Goal: Task Accomplishment & Management: Complete application form

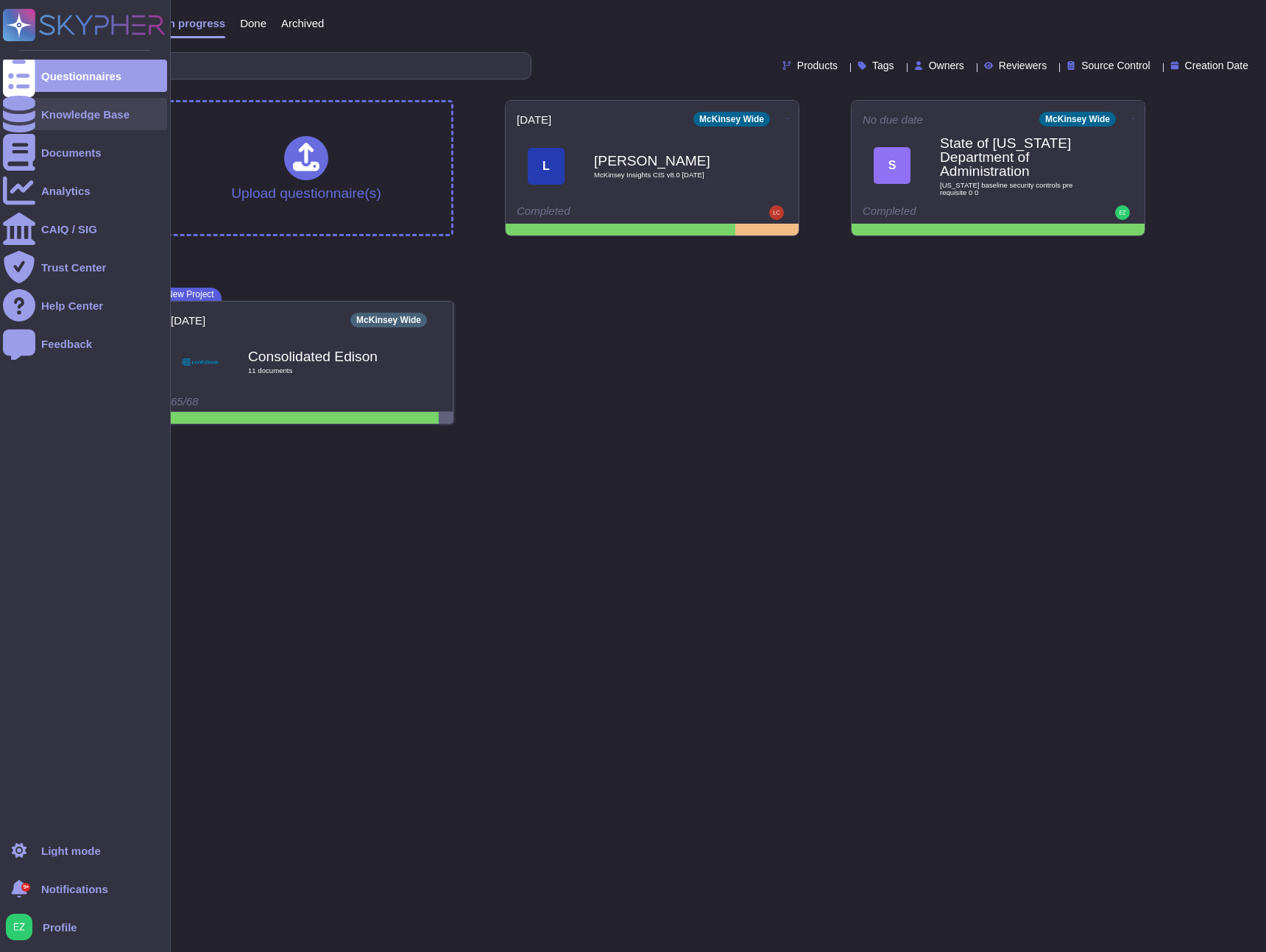
click at [25, 120] on icon at bounding box center [19, 114] width 33 height 37
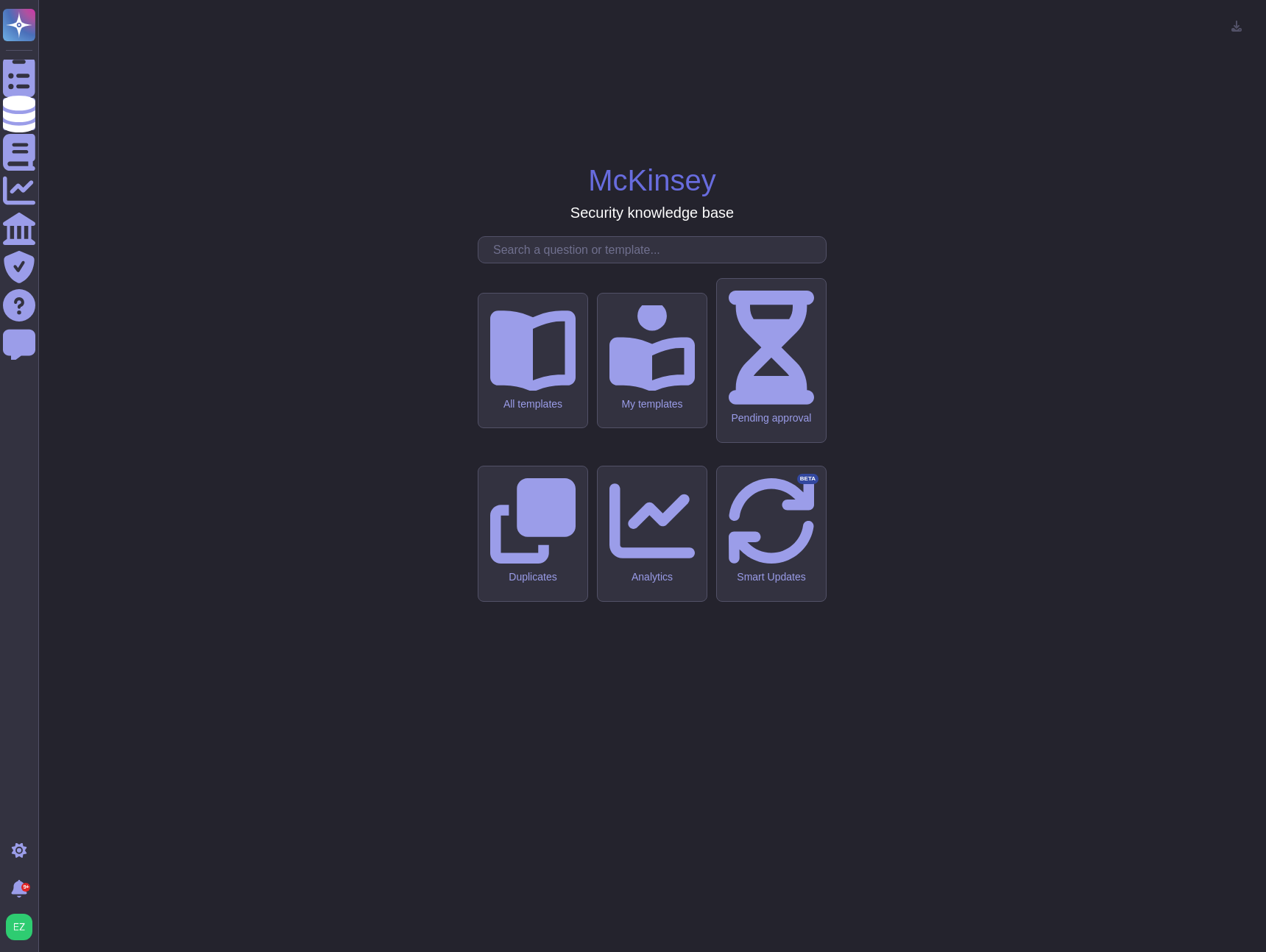
click at [687, 263] on input "text" at bounding box center [656, 250] width 340 height 25
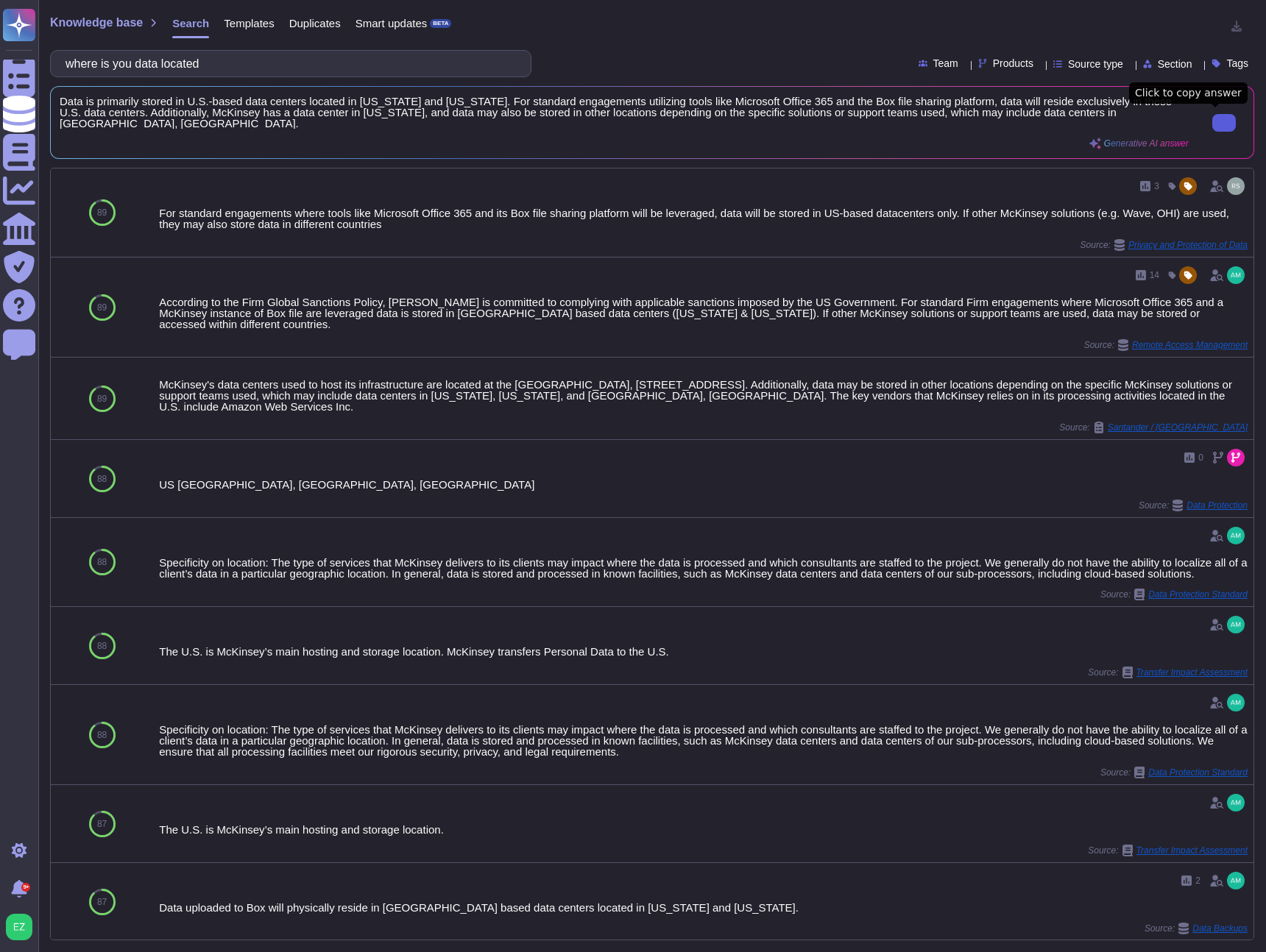
click at [1213, 130] on button at bounding box center [1224, 123] width 24 height 18
click at [411, 57] on input "where is you data located" at bounding box center [287, 63] width 458 height 25
paste input "Does your organization have an individual, group, or third party that is respon…"
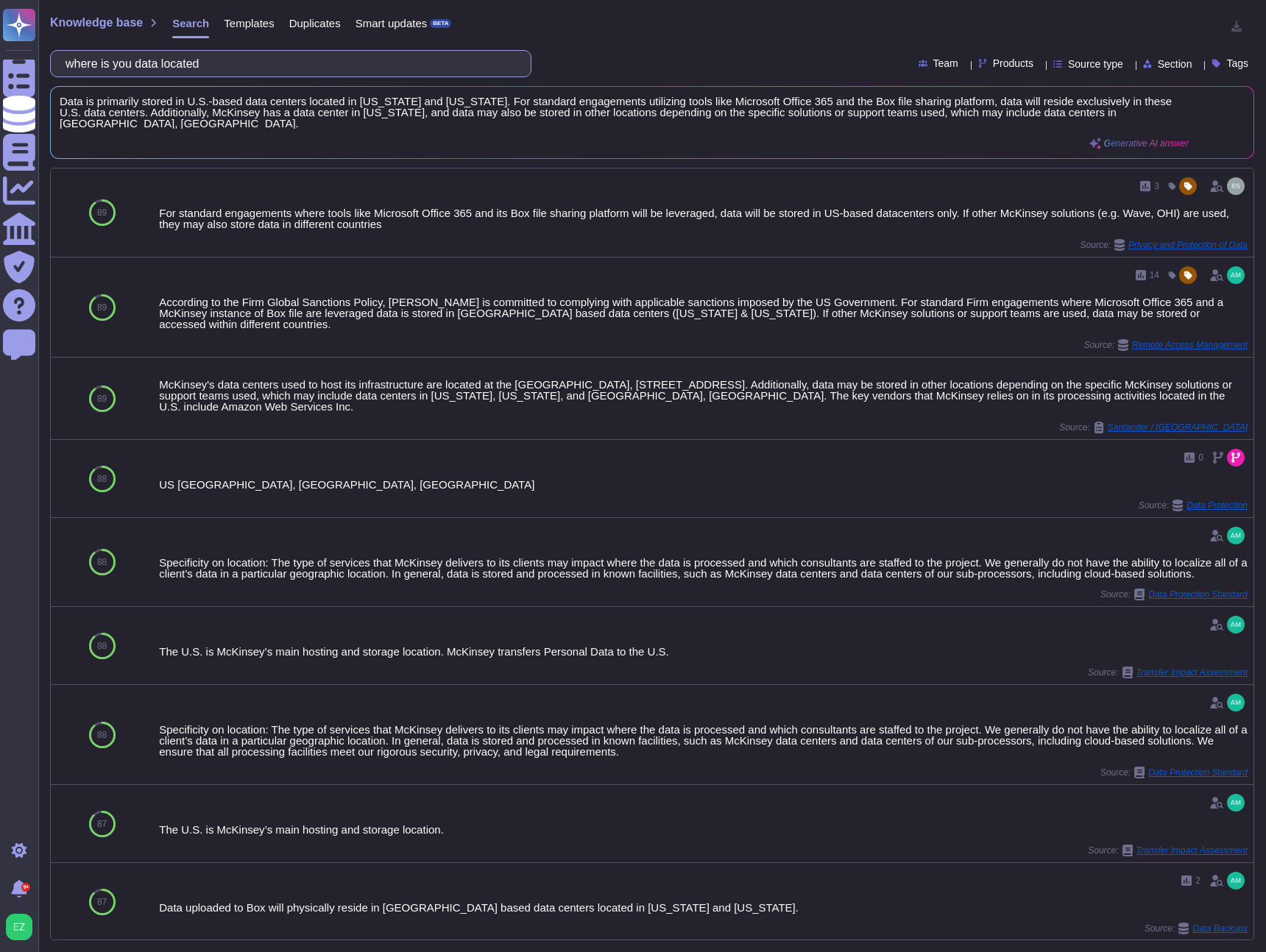
scroll to position [0, 753]
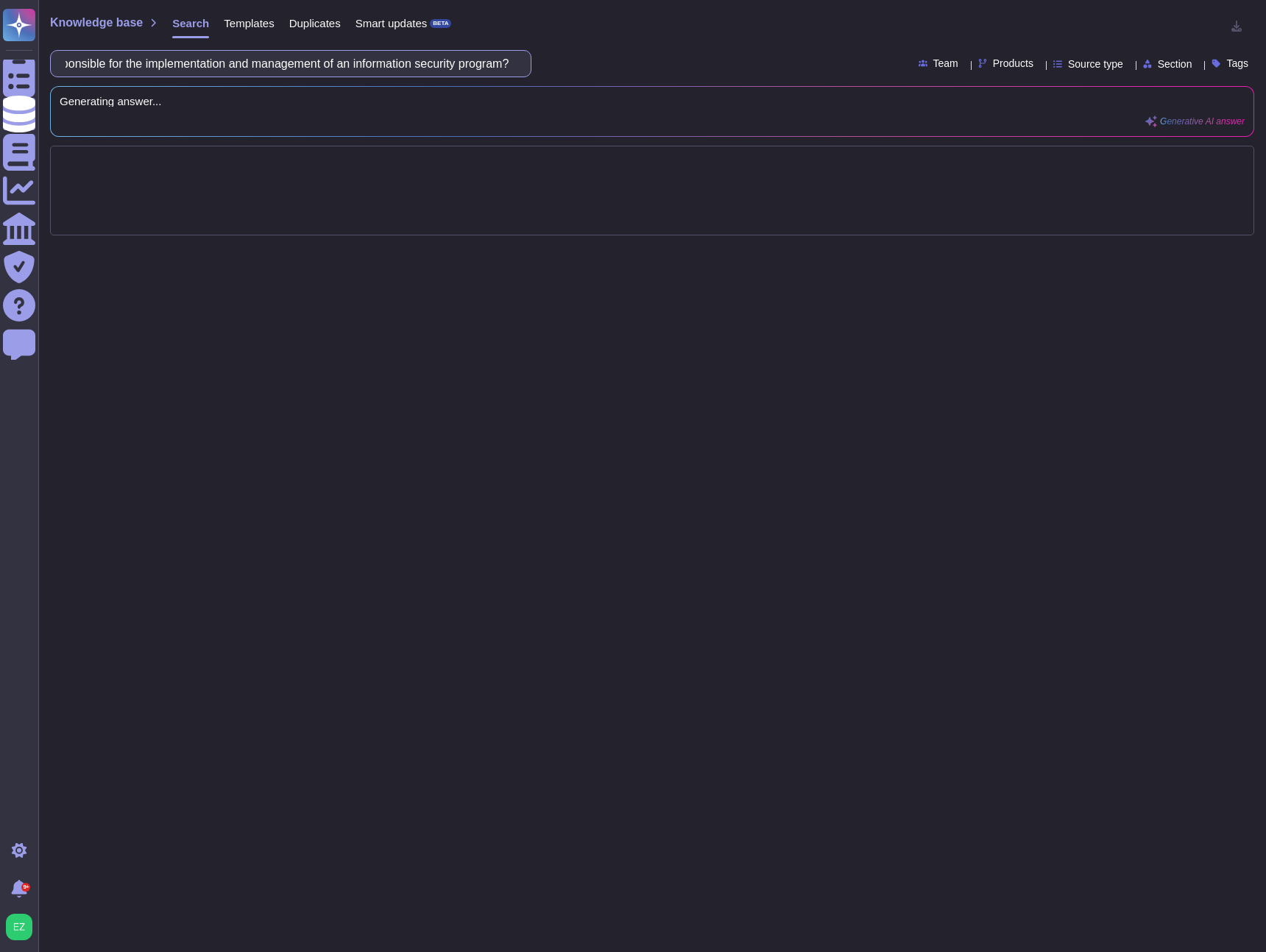
click at [469, 63] on input "where is you data locatedDoes your organization have an individual, group, or t…" at bounding box center [287, 63] width 458 height 25
paste input "text"
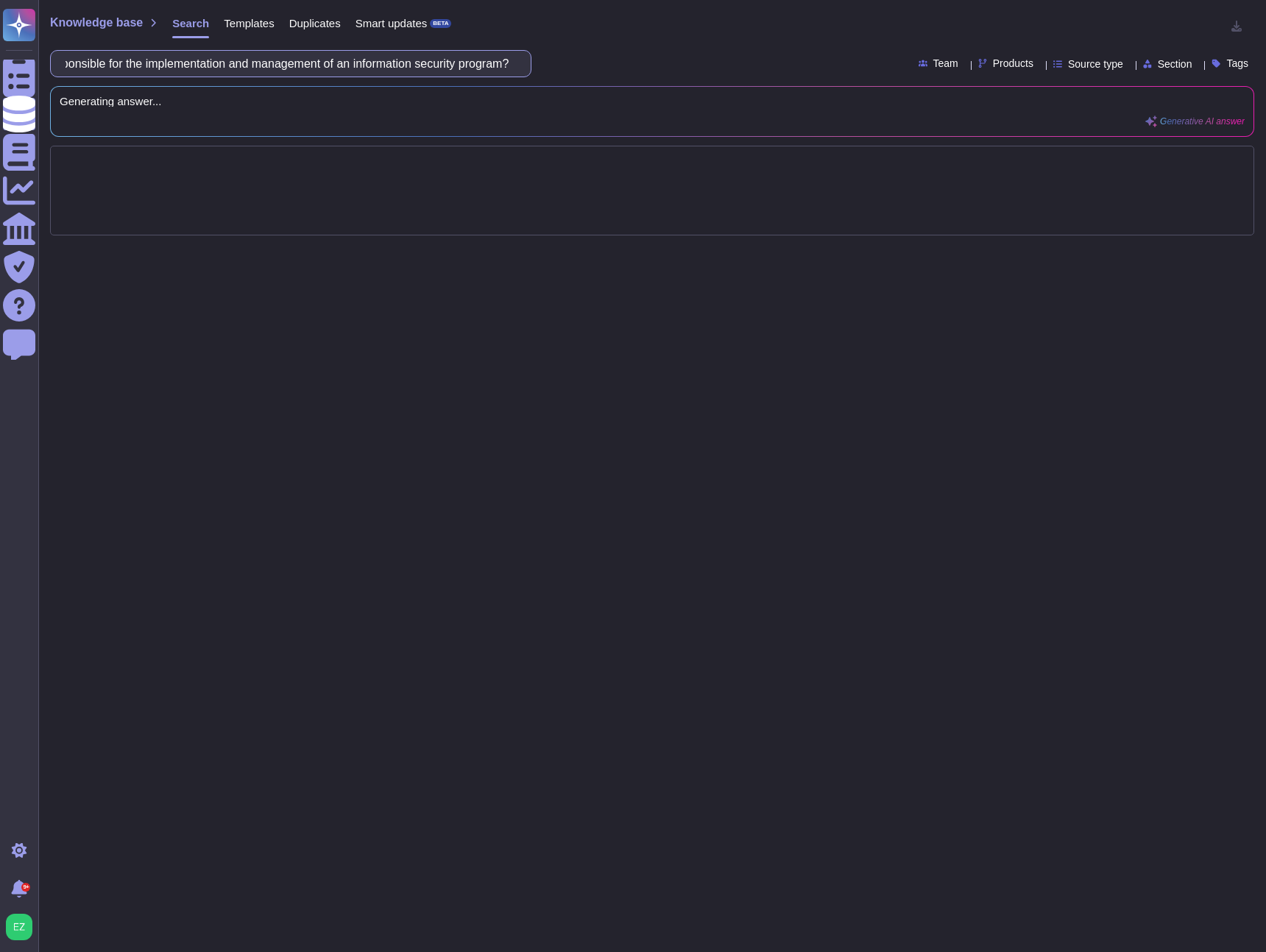
scroll to position [0, 590]
type input "Does your organization have an individual, group, or third party that is respon…"
click at [501, 59] on input "Does your organization have an individual, group, or third party that is respon…" at bounding box center [287, 63] width 458 height 25
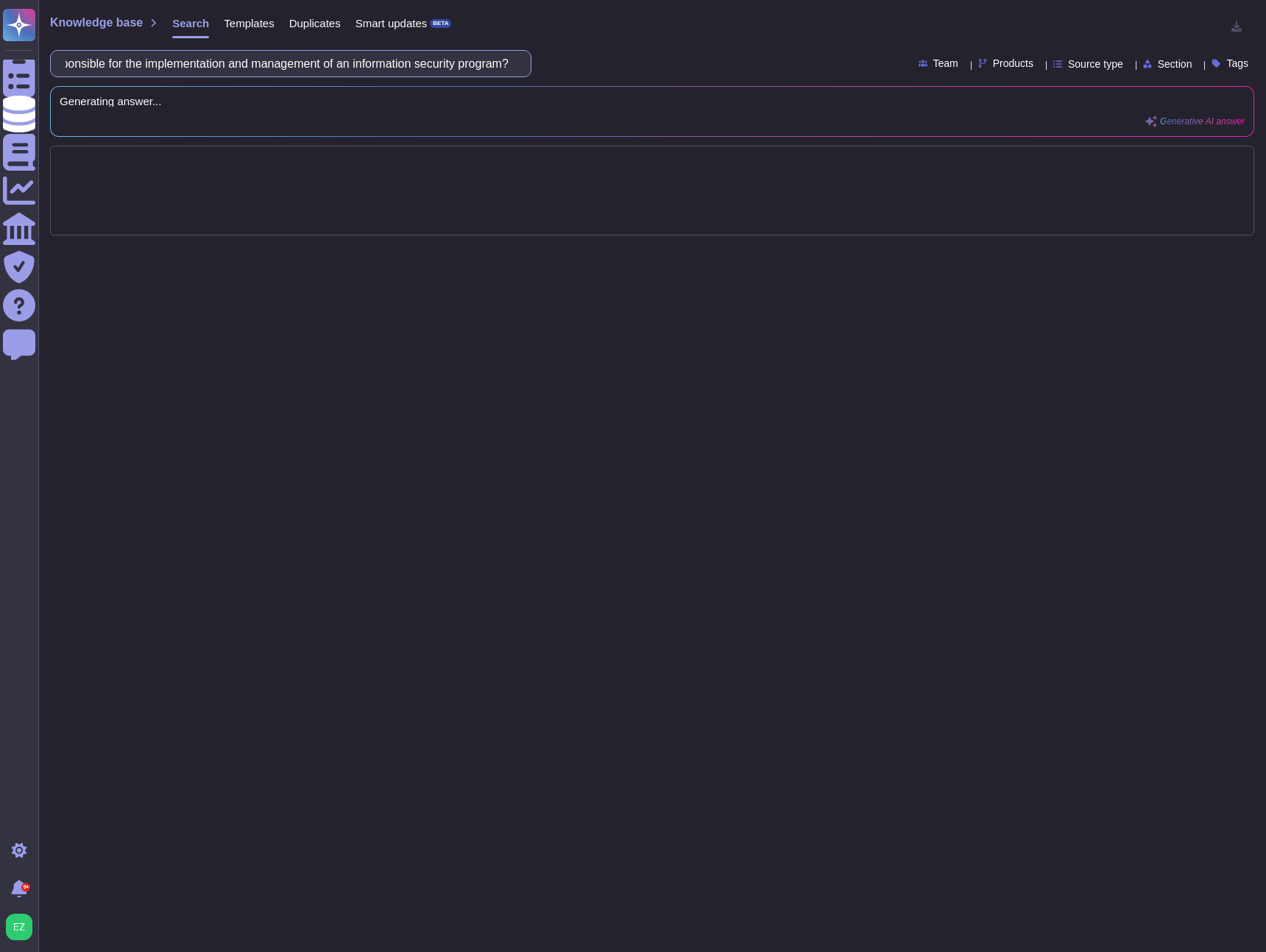
click at [501, 59] on input "Does your organization have an individual, group, or third party that is respon…" at bounding box center [287, 63] width 458 height 25
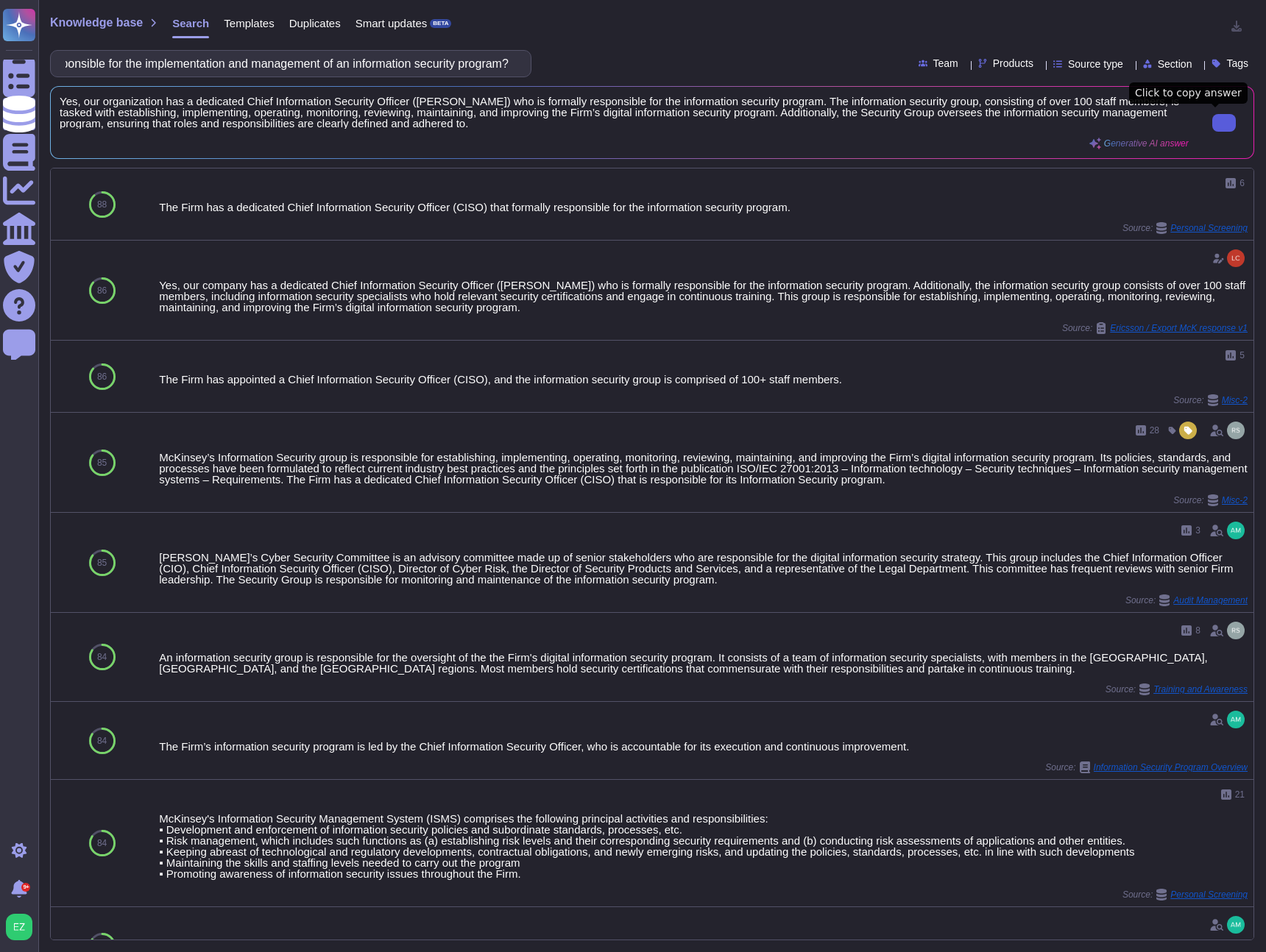
click at [205, 88] on div "Yes, our organization has a dedicated Chief Information Security Officer ([PERS…" at bounding box center [652, 122] width 1203 height 71
click at [209, 74] on input "Does your organization have an individual, group, or third party that is respon…" at bounding box center [287, 63] width 458 height 25
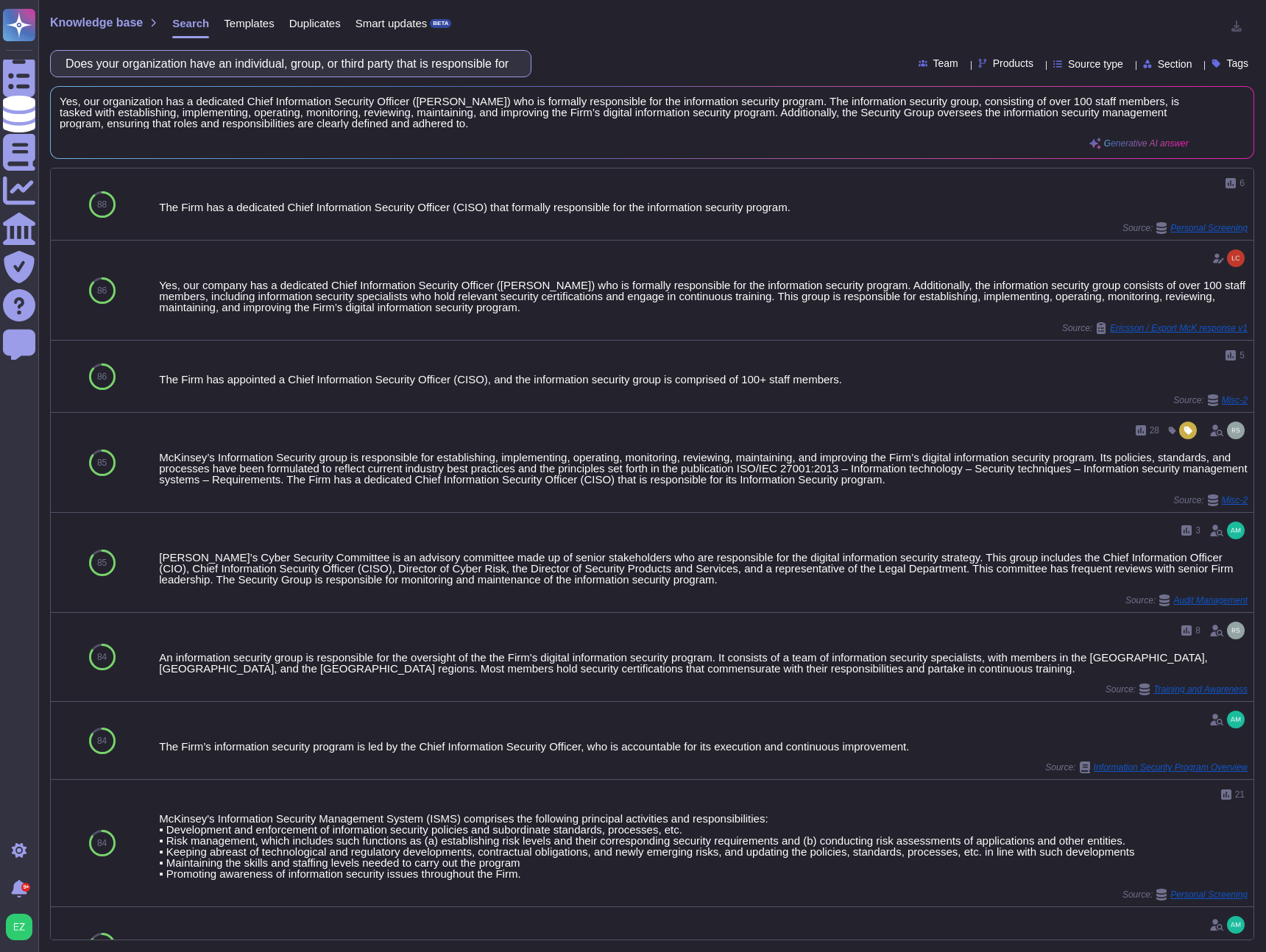
click at [209, 74] on input "Does your organization have an individual, group, or third party that is respon…" at bounding box center [287, 63] width 458 height 25
paste input "utilize an industry-standard security/auditing framework for its"
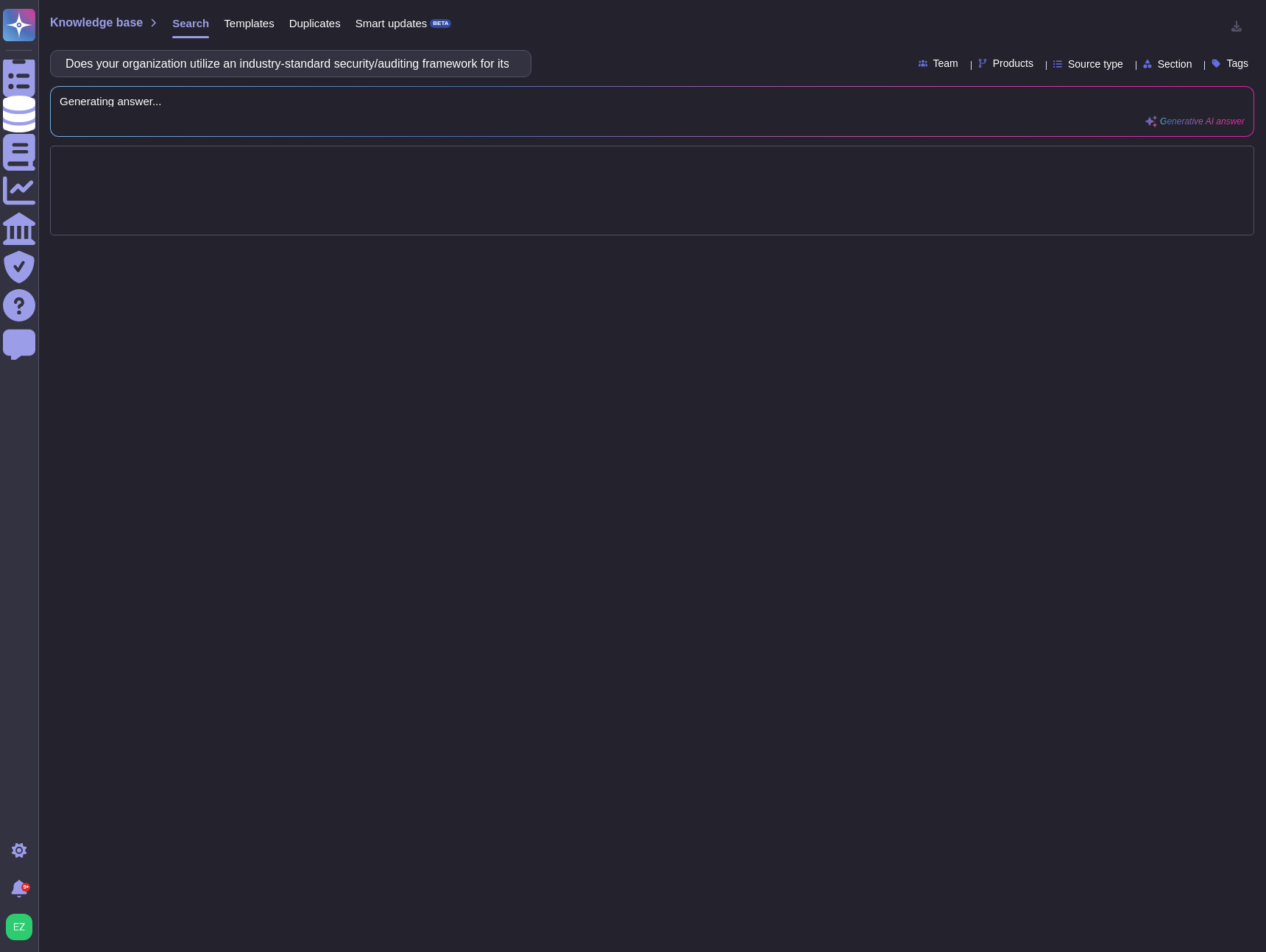
click at [616, 69] on div "Does your organization utilize an industry-standard security/auditing framework…" at bounding box center [652, 63] width 1205 height 27
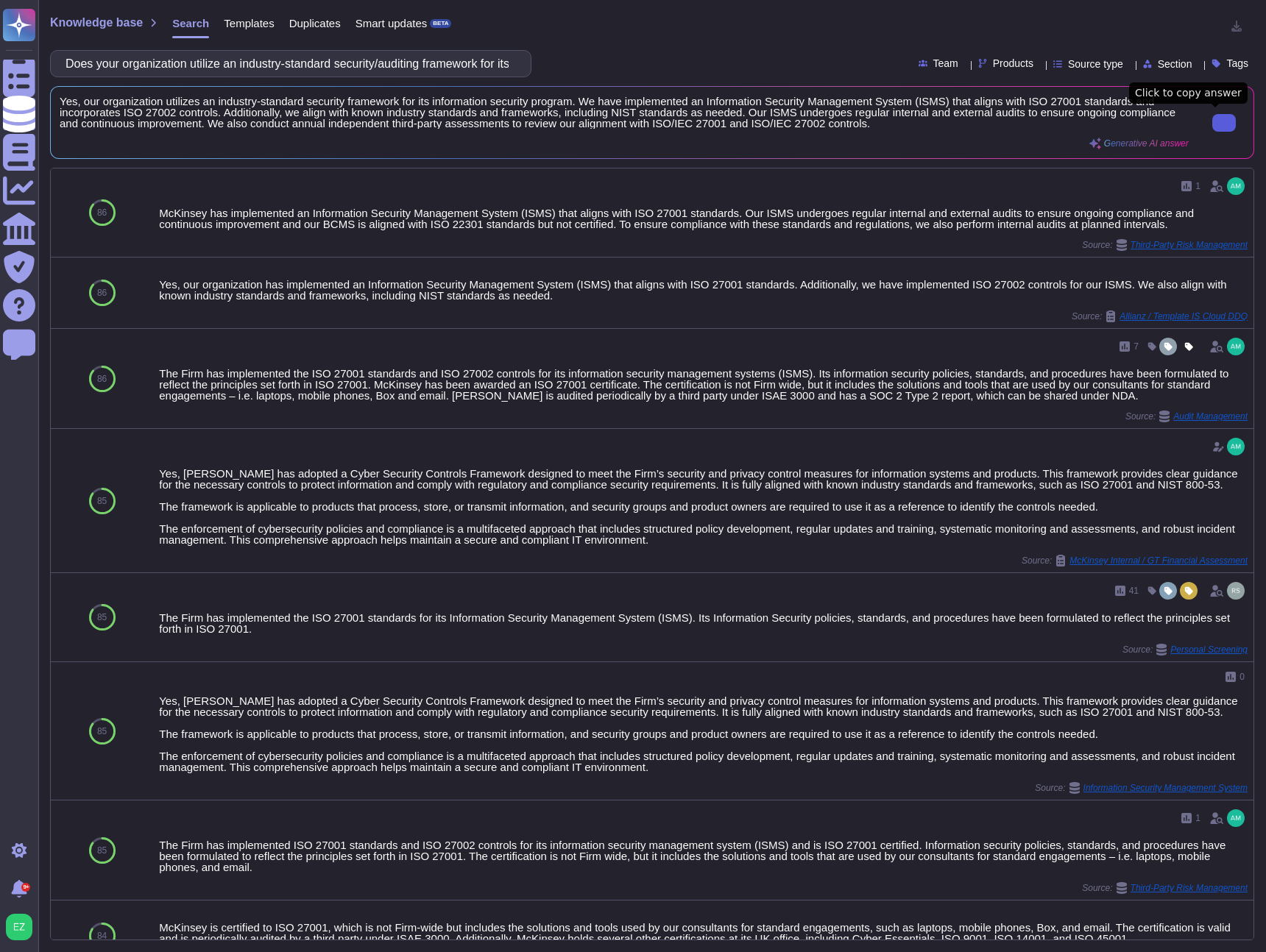
click at [279, 63] on input "Does your organization utilize an industry-standard security/auditing framework…" at bounding box center [287, 63] width 458 height 25
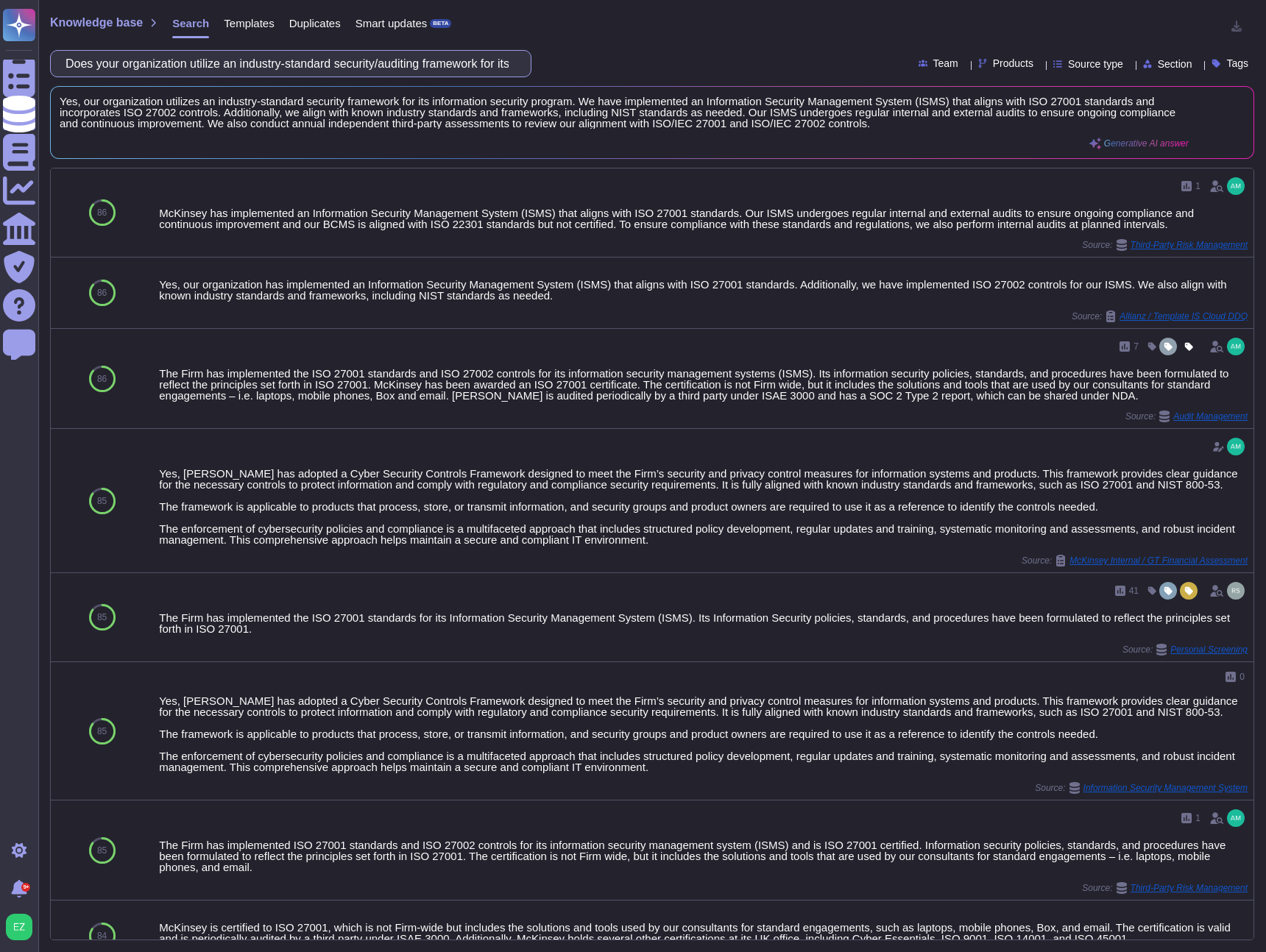
click at [279, 63] on input "Does your organization utilize an industry-standard security/auditing framework…" at bounding box center [287, 63] width 458 height 25
paste input "Please list and describe the security/auditing framework that your organization…"
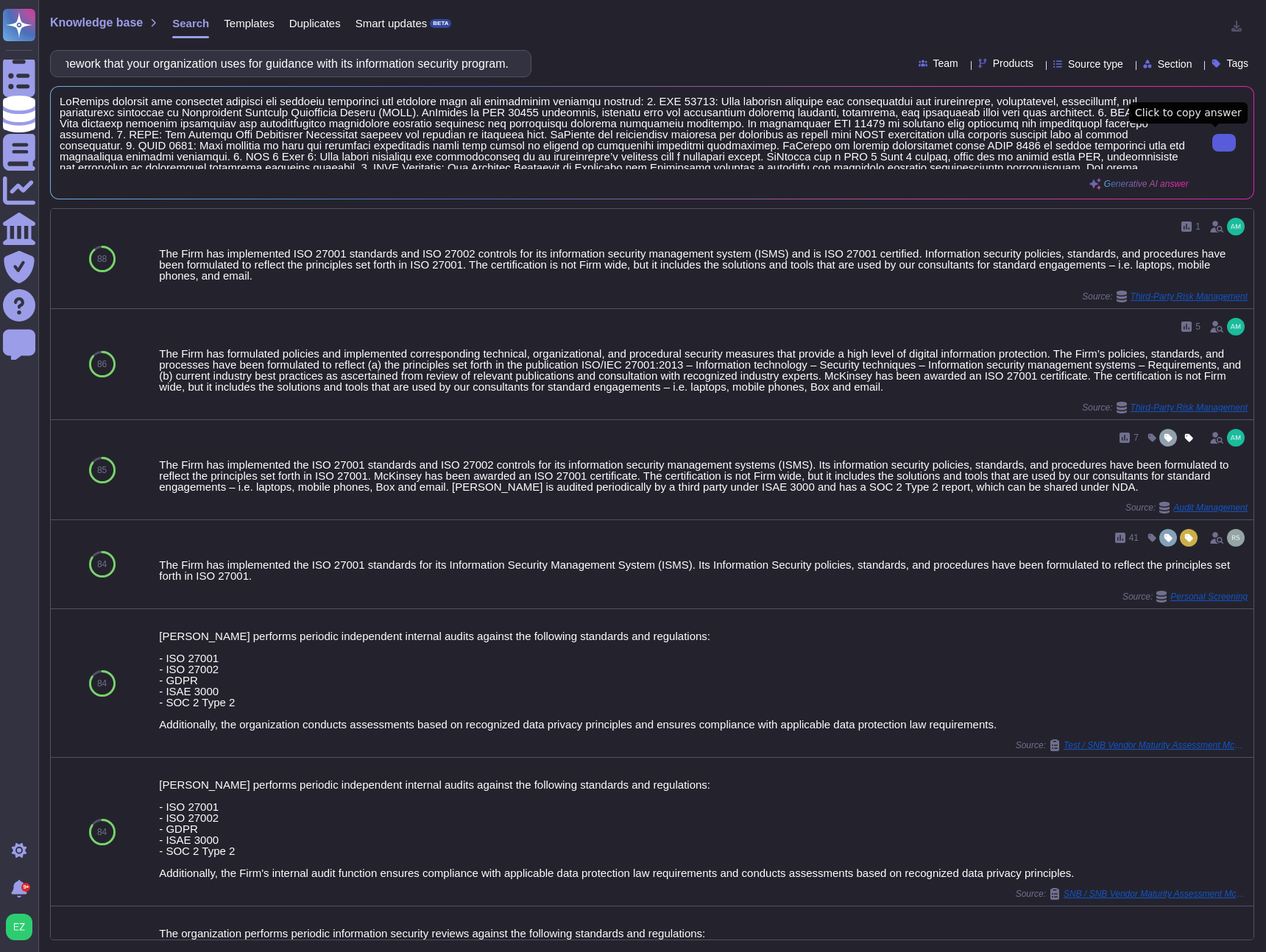
click at [1225, 152] on button at bounding box center [1224, 143] width 24 height 18
click at [262, 62] on input "Please list and describe the security/auditing framework that your organization…" at bounding box center [287, 63] width 458 height 25
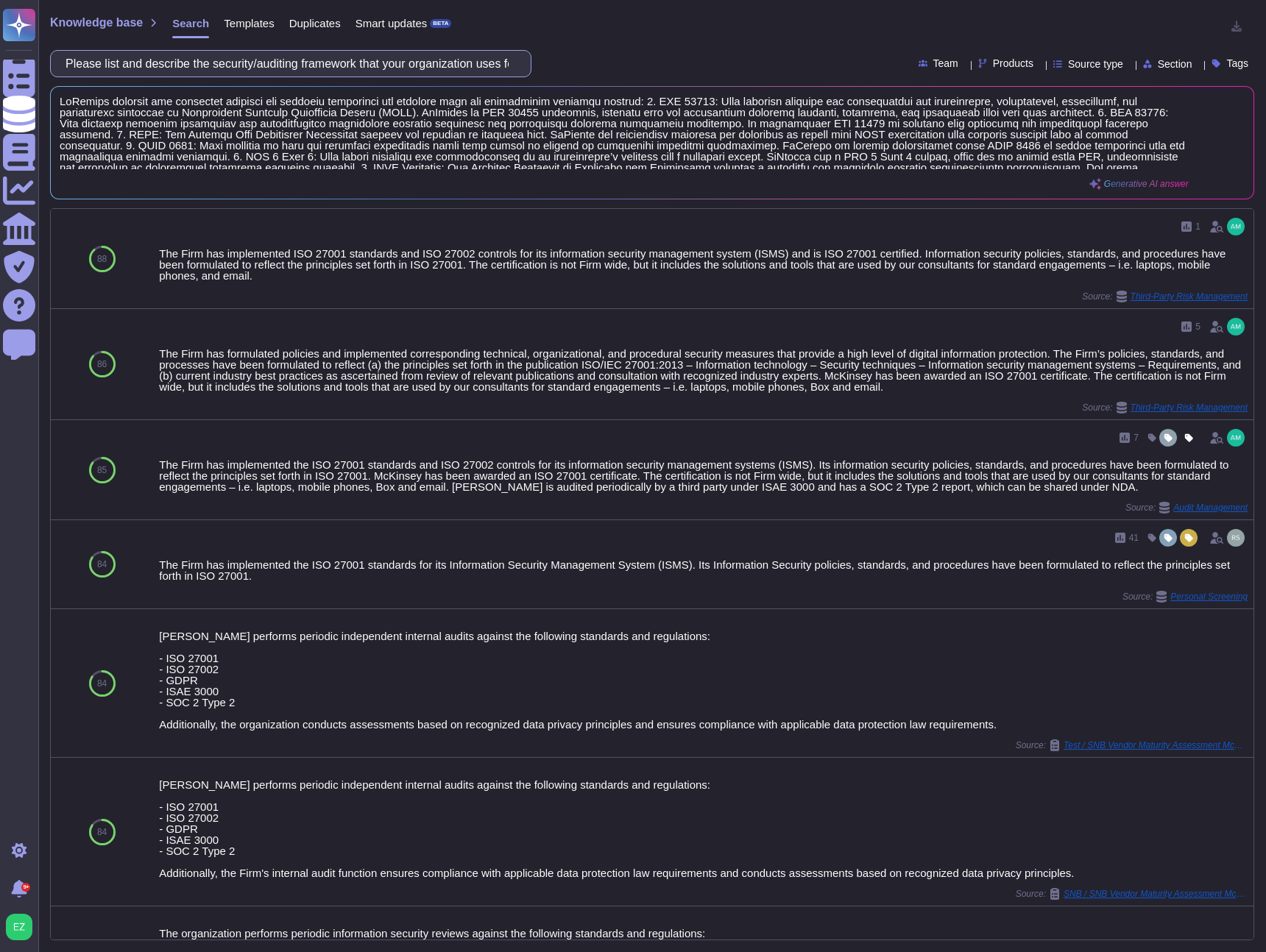
paste input "4.5 Are employees, contractors, and subcontractors required to enter into appro…"
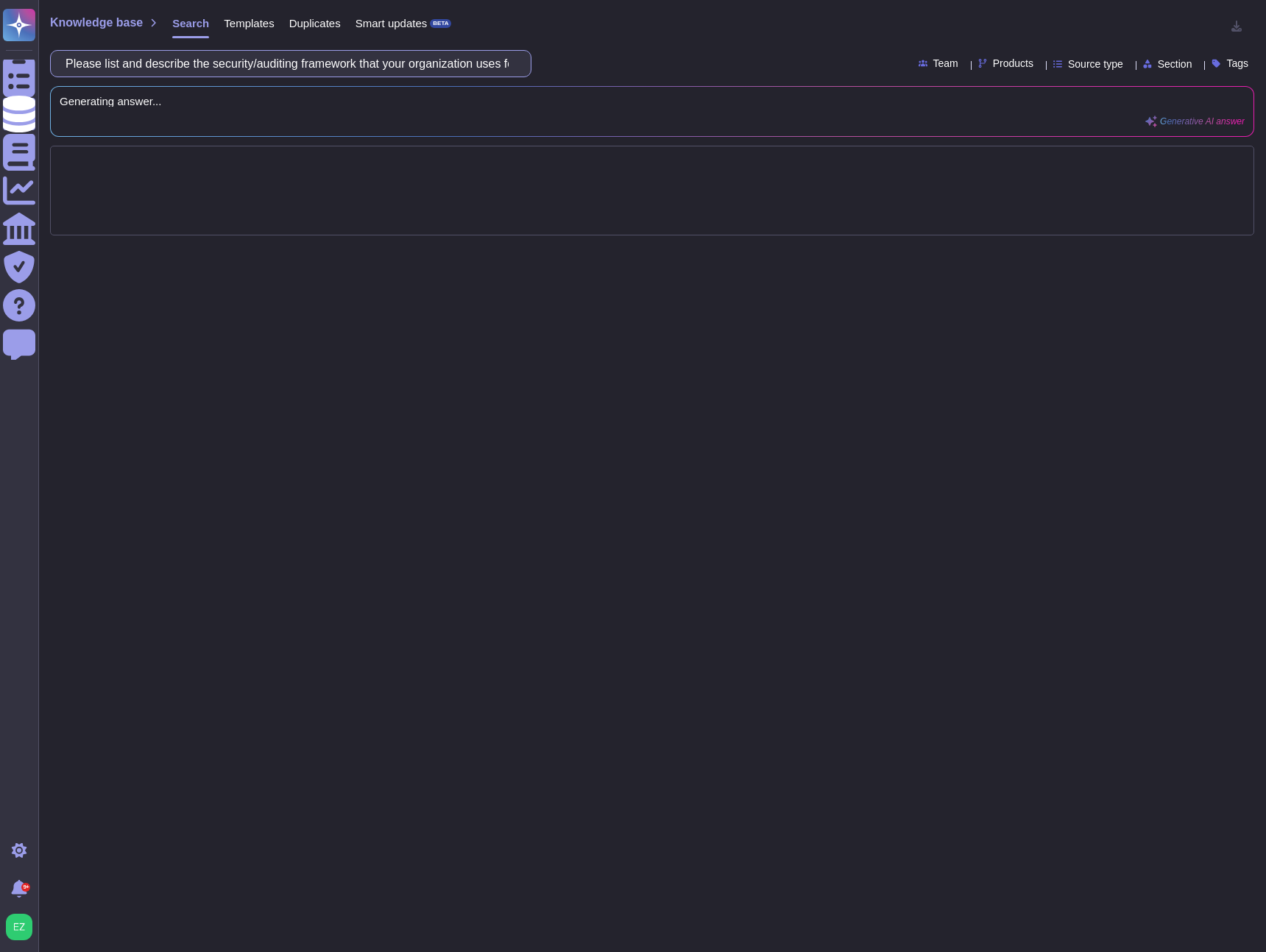
scroll to position [0, 817]
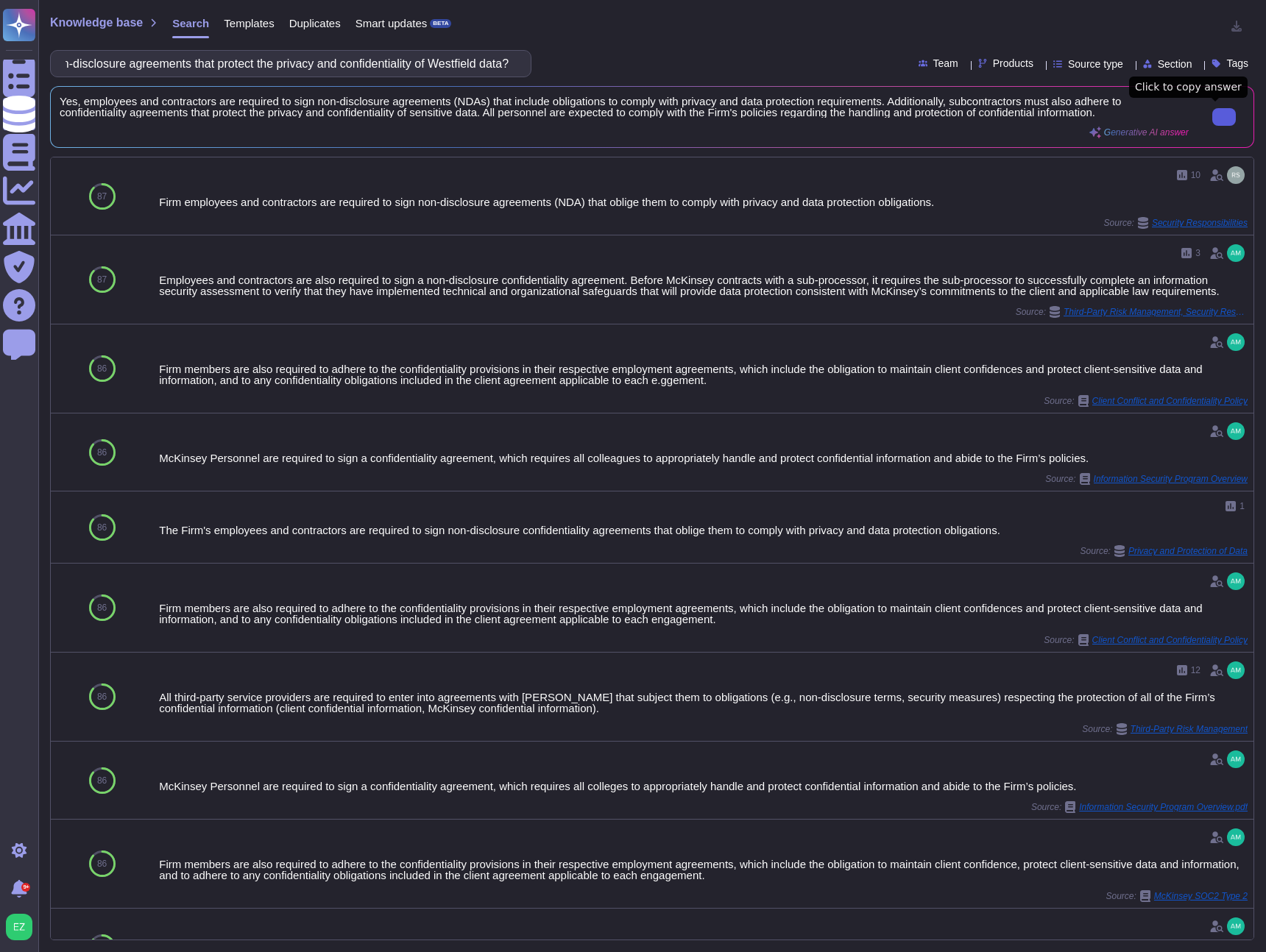
click at [410, 53] on input "4.5 Are employees, contractors, and subcontractors required to enter into appro…" at bounding box center [287, 63] width 458 height 25
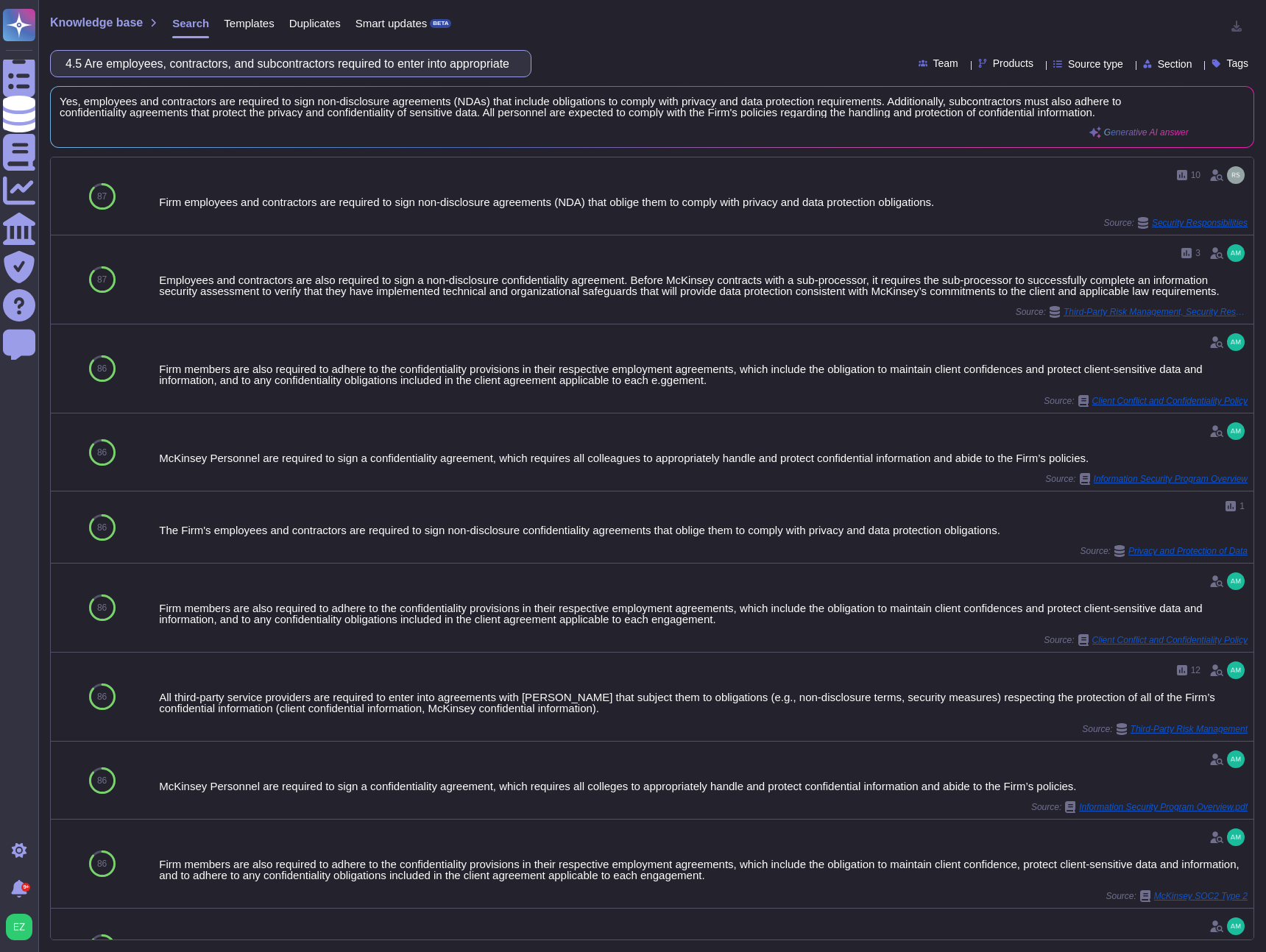
paste input "Does your organization conduct mandatory privacy/information security training …"
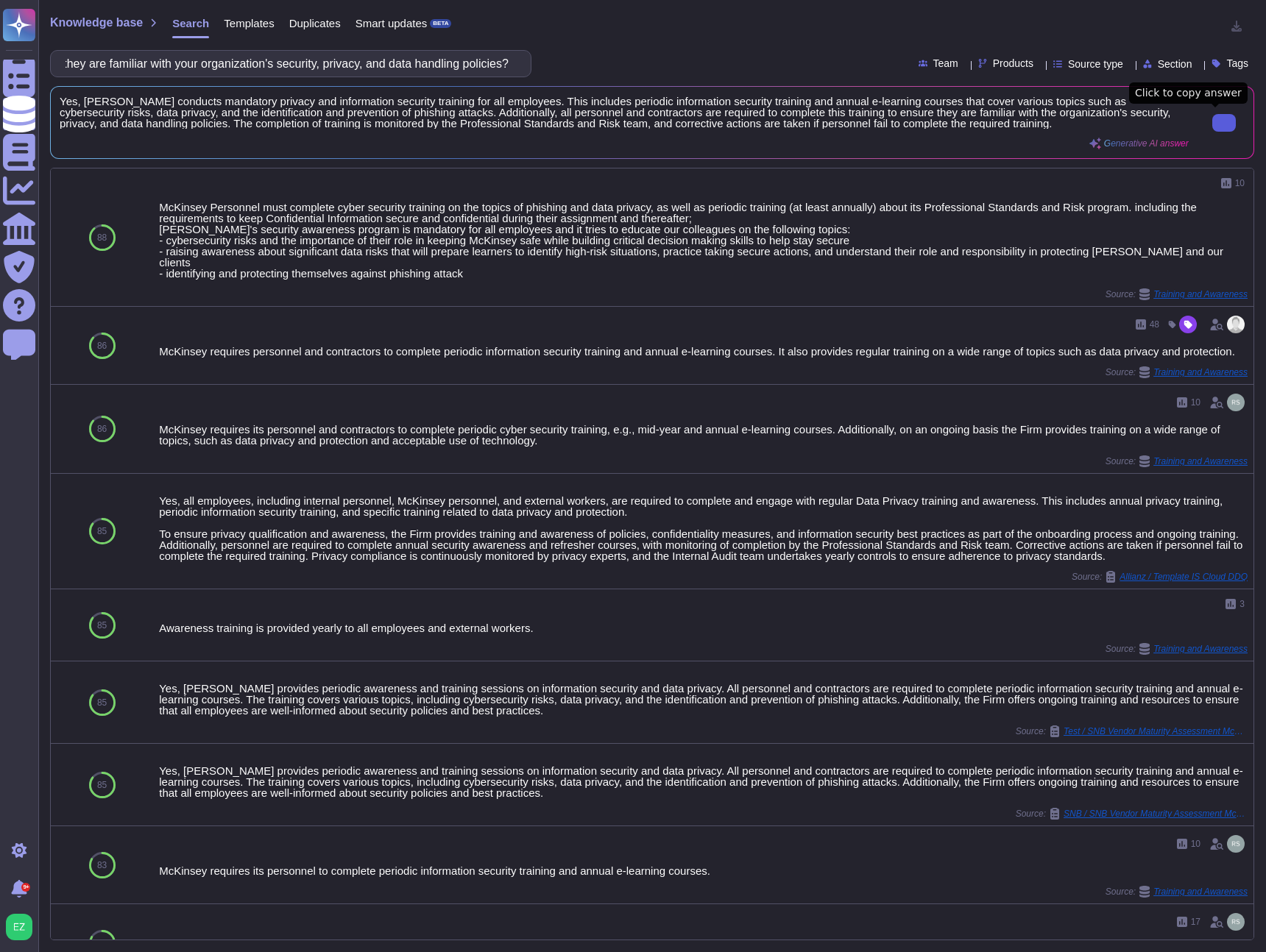
click at [276, 57] on input "Does your organization conduct mandatory privacy/information security training …" at bounding box center [287, 63] width 458 height 25
click at [277, 57] on input "Does your organization conduct mandatory privacy/information security training …" at bounding box center [287, 63] width 458 height 25
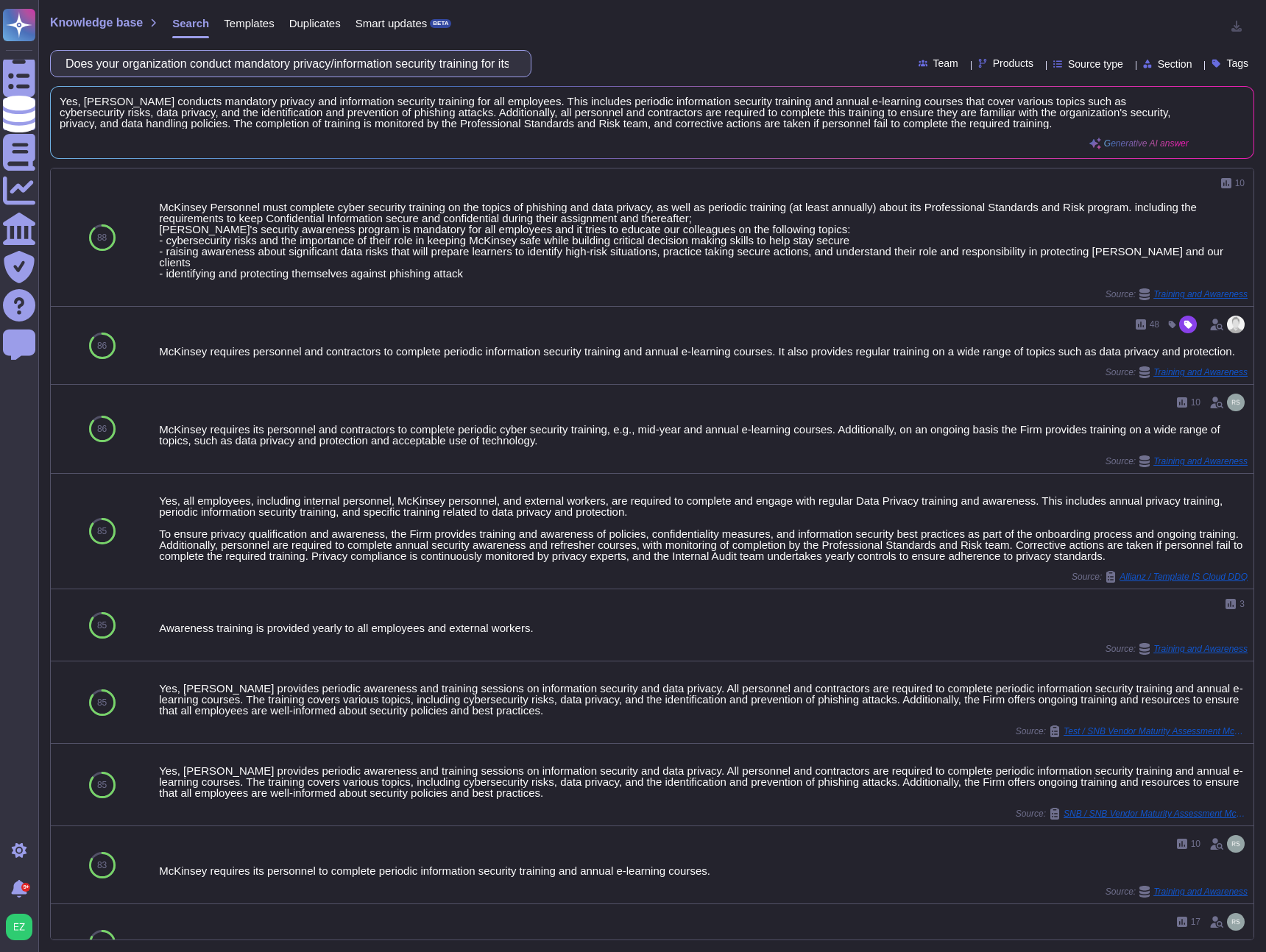
paste input "How often does your organization conduct privacy and/or security and awareness …"
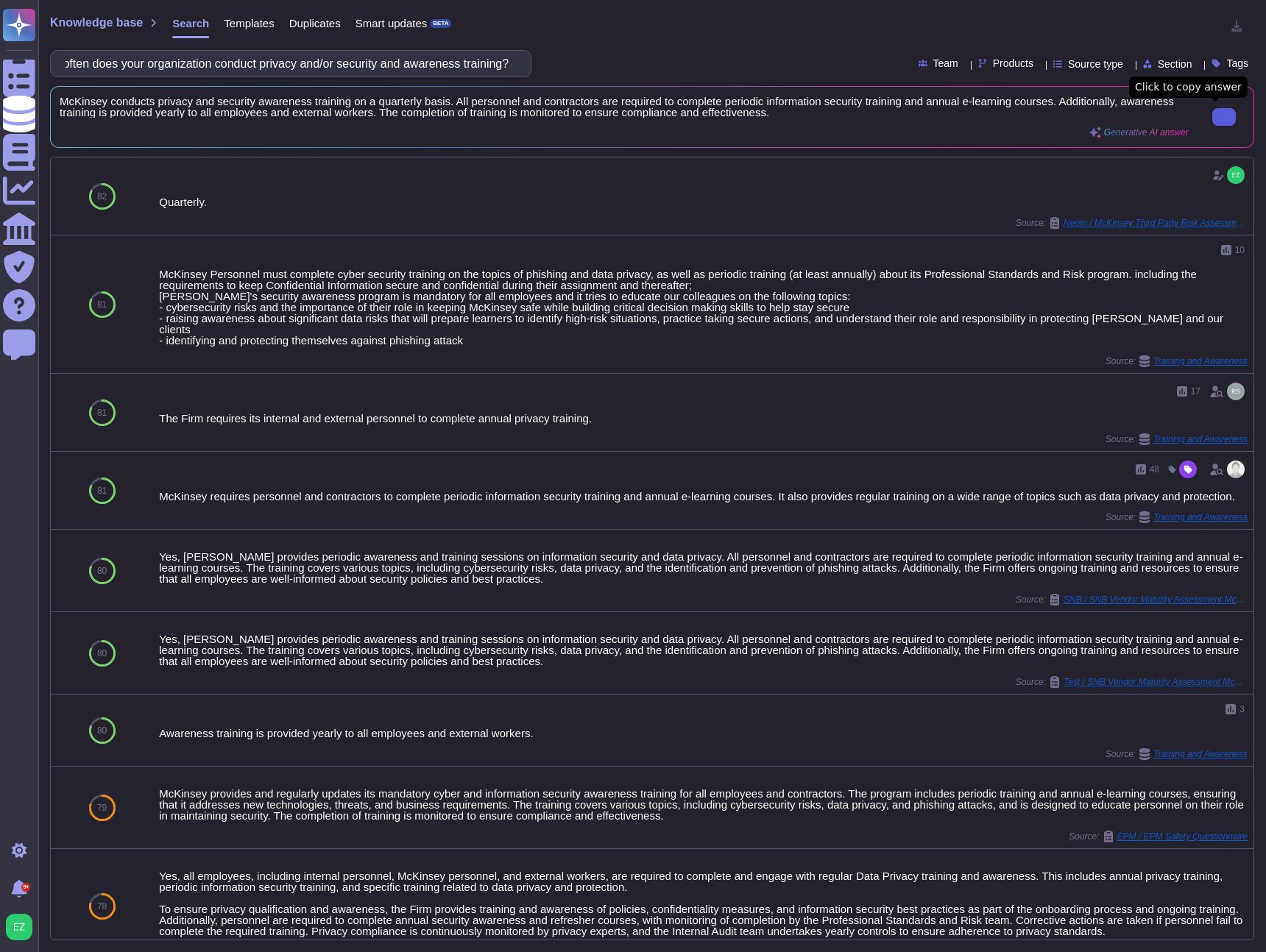
click at [265, 69] on input "How often does your organization conduct privacy and/or security and awareness …" at bounding box center [287, 63] width 458 height 25
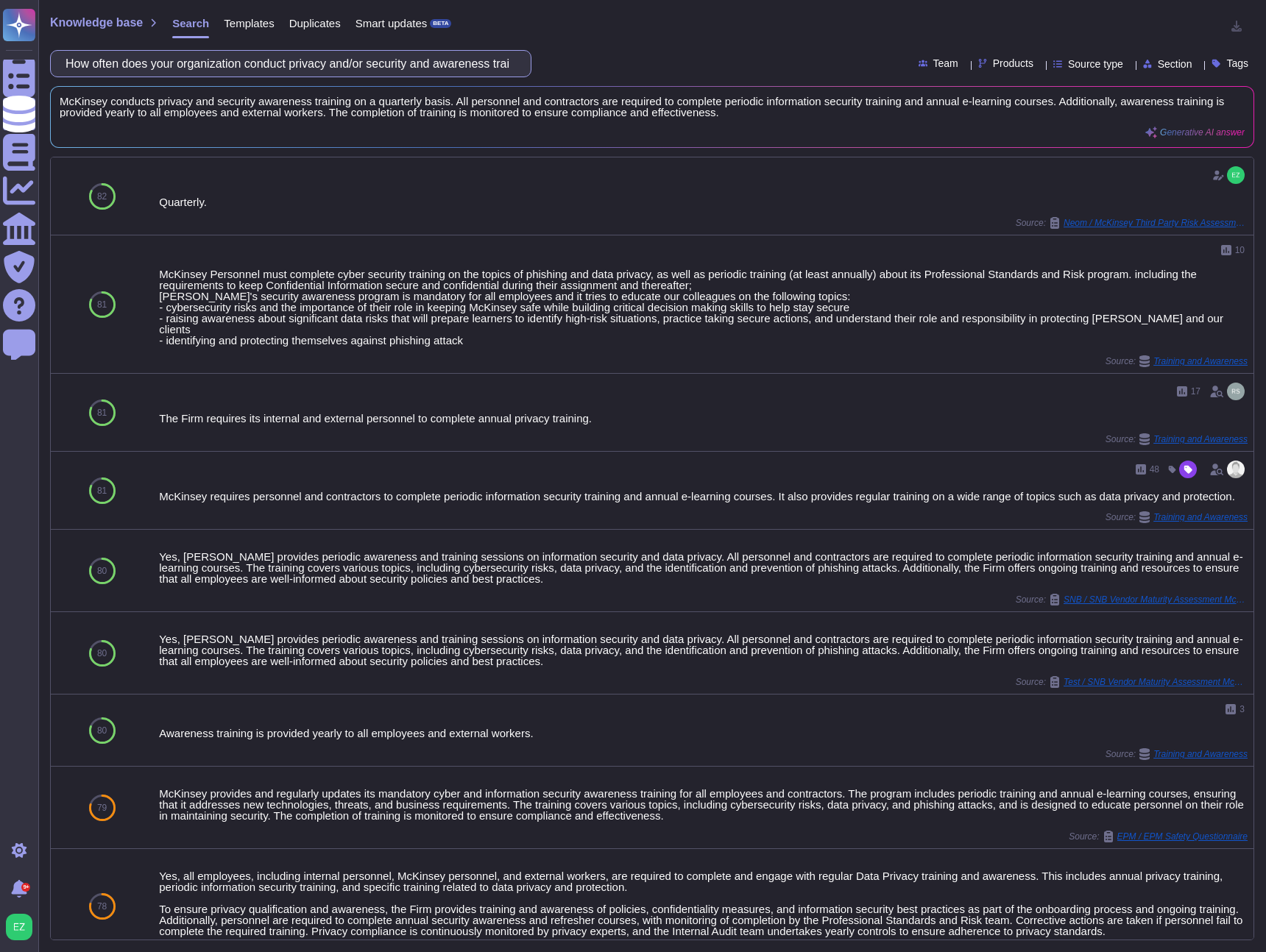
click at [265, 69] on input "How often does your organization conduct privacy and/or security and awareness …" at bounding box center [287, 63] width 458 height 25
paste input "Please list any third-party tools utilized to conduct privacy and/or security a…"
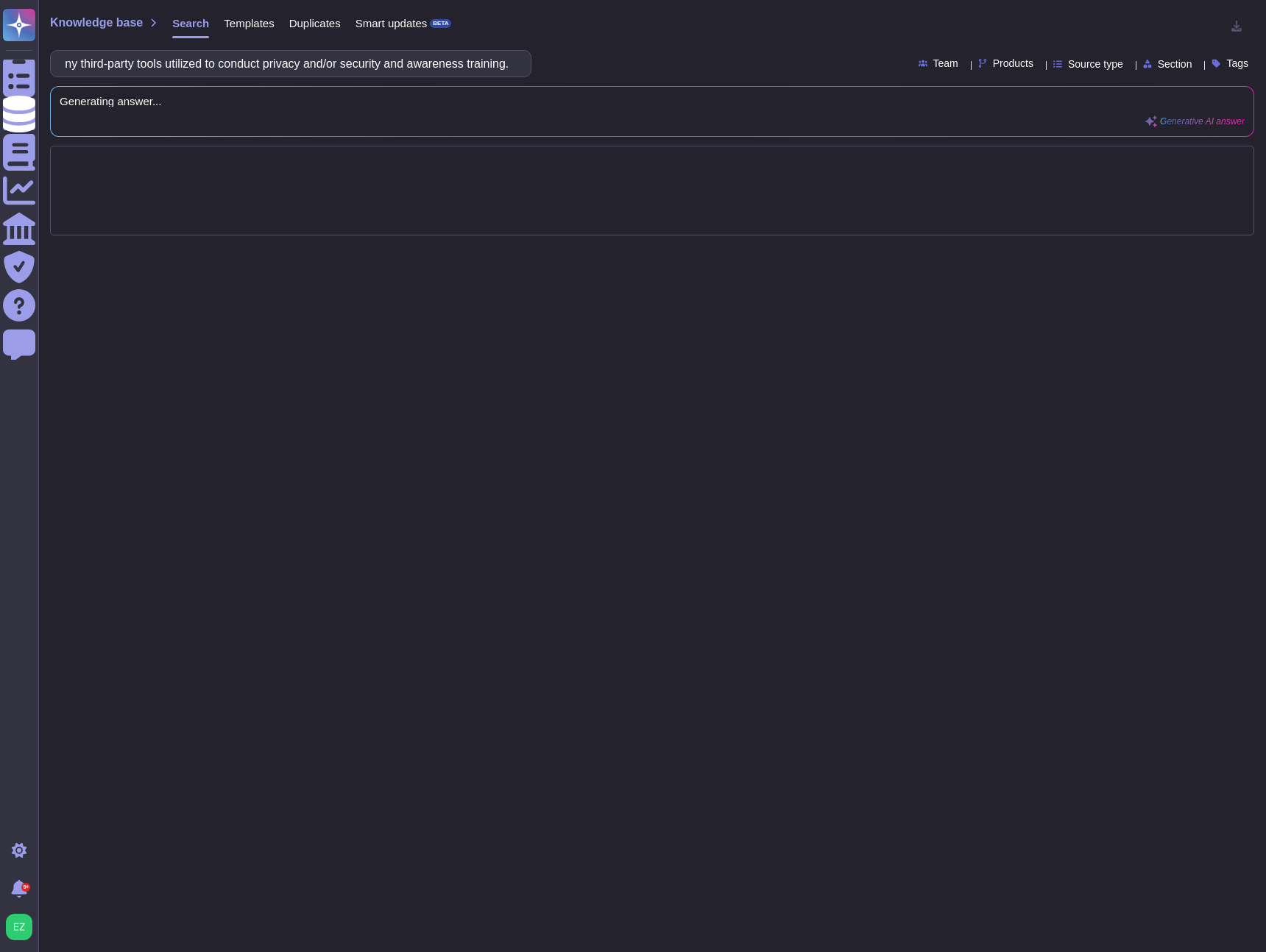
type input "Please list any third-party tools utilized to conduct privacy and/or security a…"
click at [575, 60] on div "Please list any third-party tools utilized to conduct privacy and/or security a…" at bounding box center [652, 63] width 1205 height 27
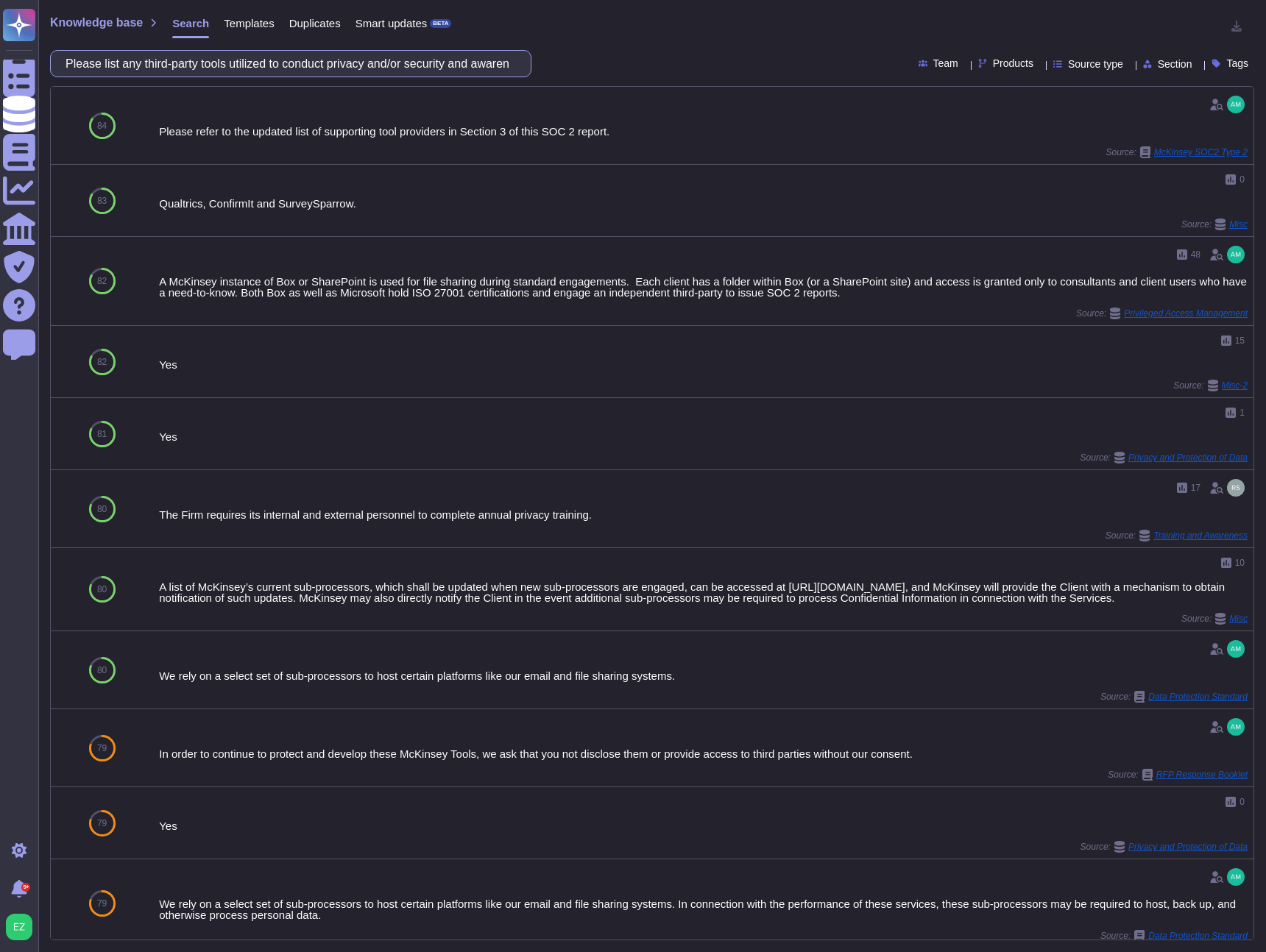
click at [166, 71] on input "Please list any third-party tools utilized to conduct privacy and/or security a…" at bounding box center [287, 63] width 458 height 25
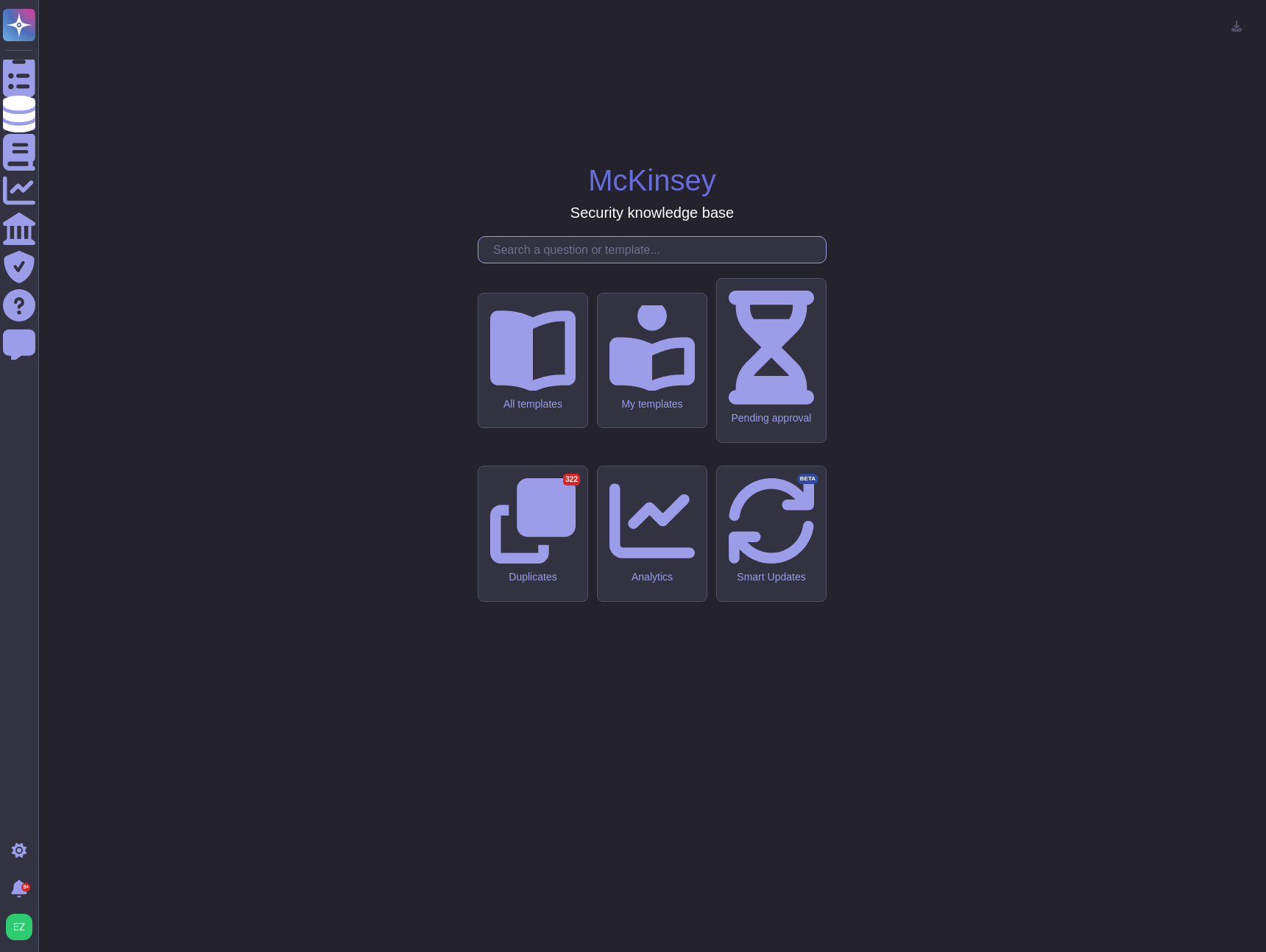
click at [569, 263] on input "text" at bounding box center [656, 250] width 340 height 25
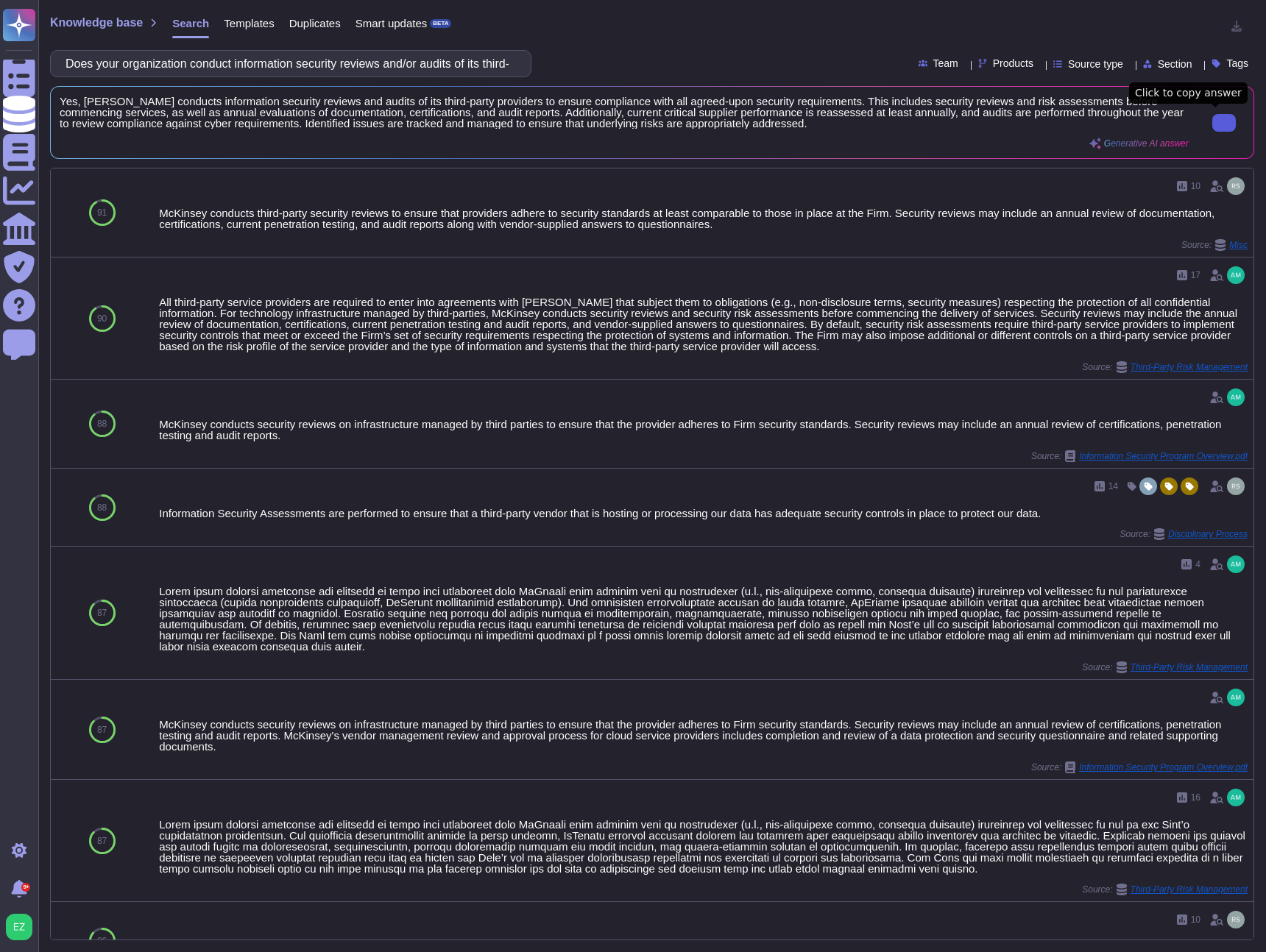
click at [1225, 128] on button at bounding box center [1224, 123] width 24 height 18
click at [335, 54] on input "Does your organization conduct information security reviews and/or audits of it…" at bounding box center [287, 63] width 458 height 25
paste input "have a process in place to monitor and verify the remediation of identified vul…"
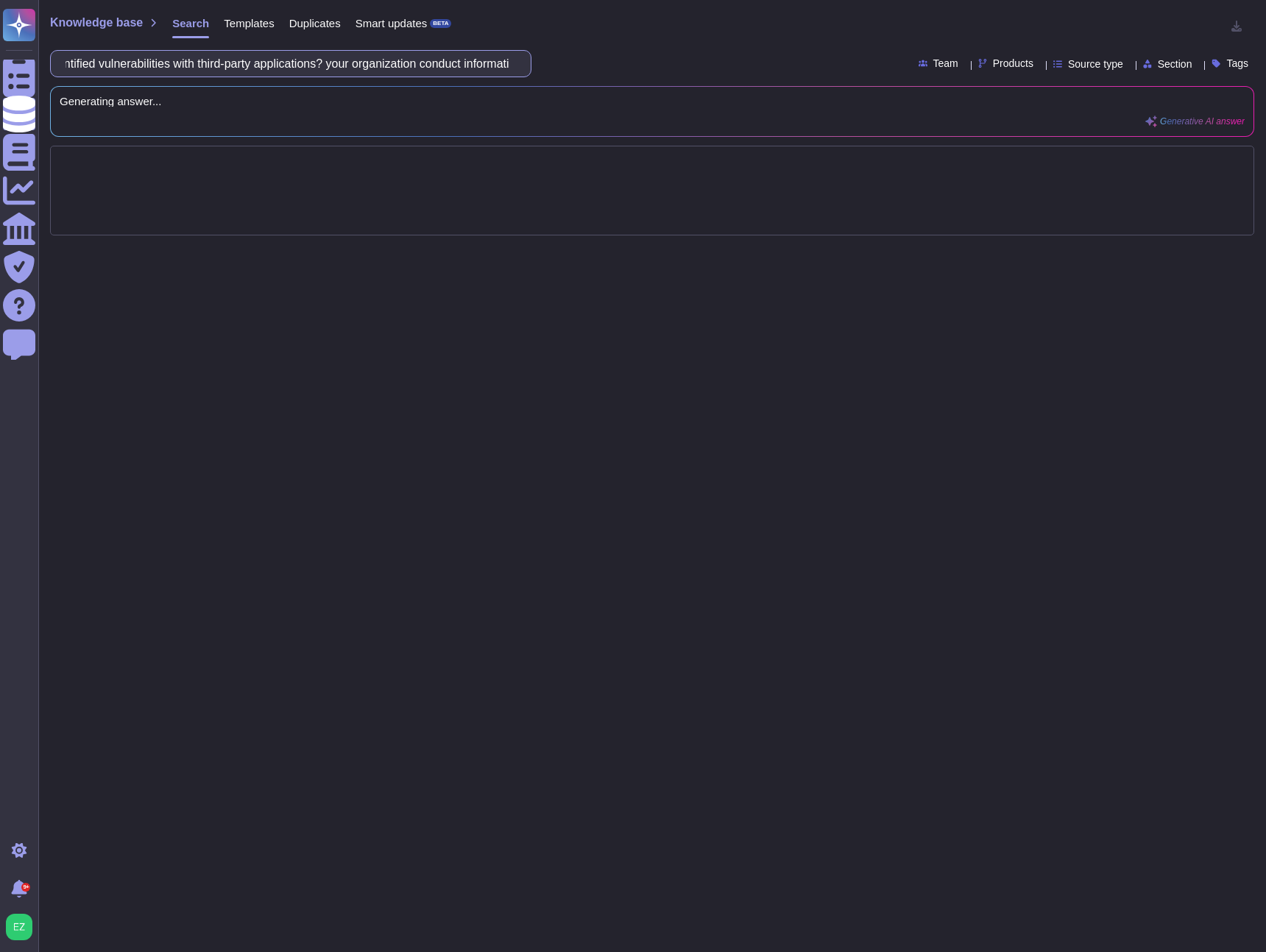
click at [310, 63] on input "Does your organization have a process in place to monitor and verify the remedi…" at bounding box center [287, 63] width 458 height 25
paste input "text"
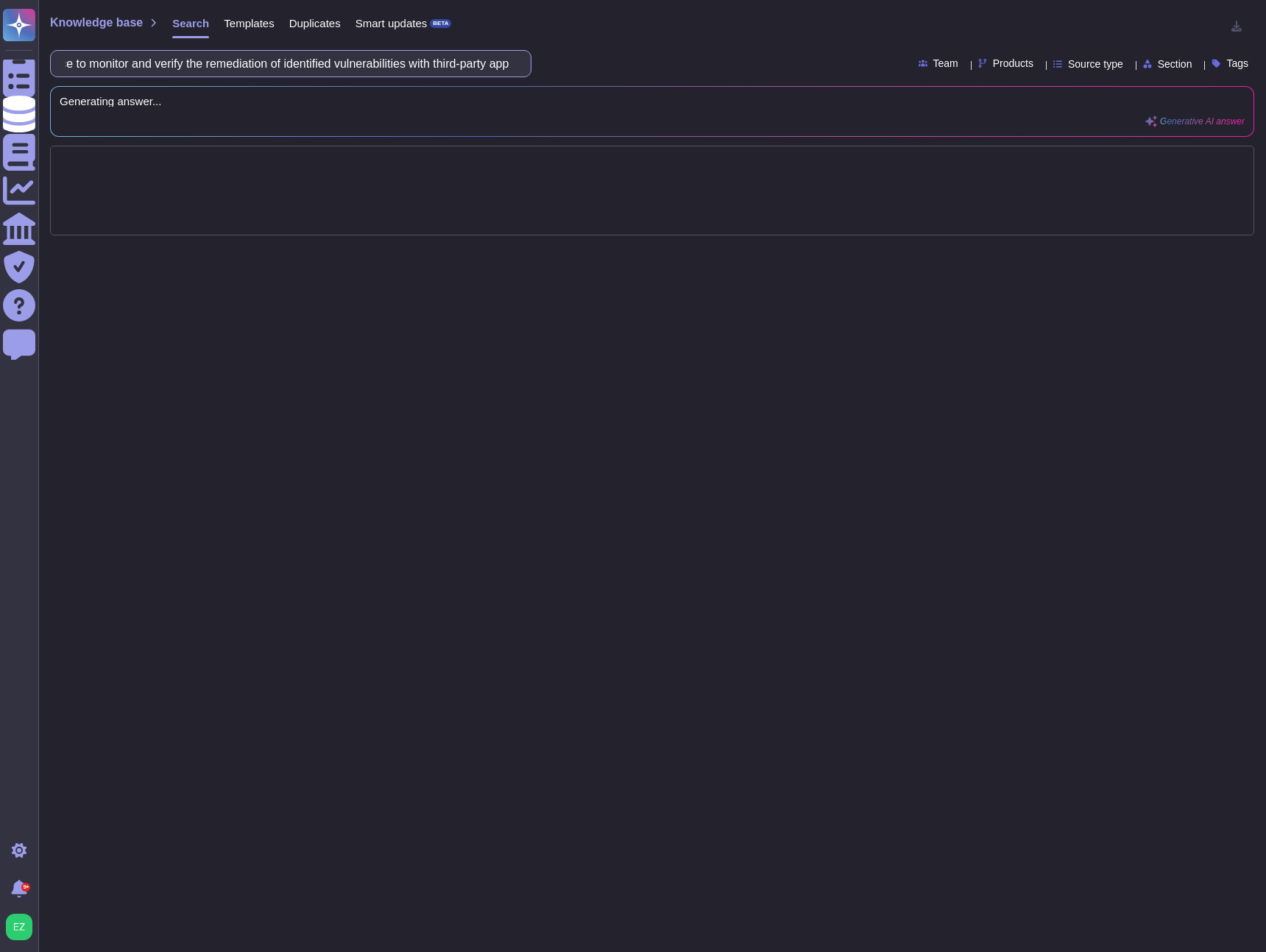
scroll to position [0, 398]
type input "Does your organization have a process in place to monitor and verify the remedi…"
click at [310, 63] on input "Does your organization have a process in place to monitor and verify the remedi…" at bounding box center [287, 63] width 458 height 25
click at [309, 63] on input "Does your organization have a process in place to monitor and verify the remedi…" at bounding box center [287, 63] width 458 height 25
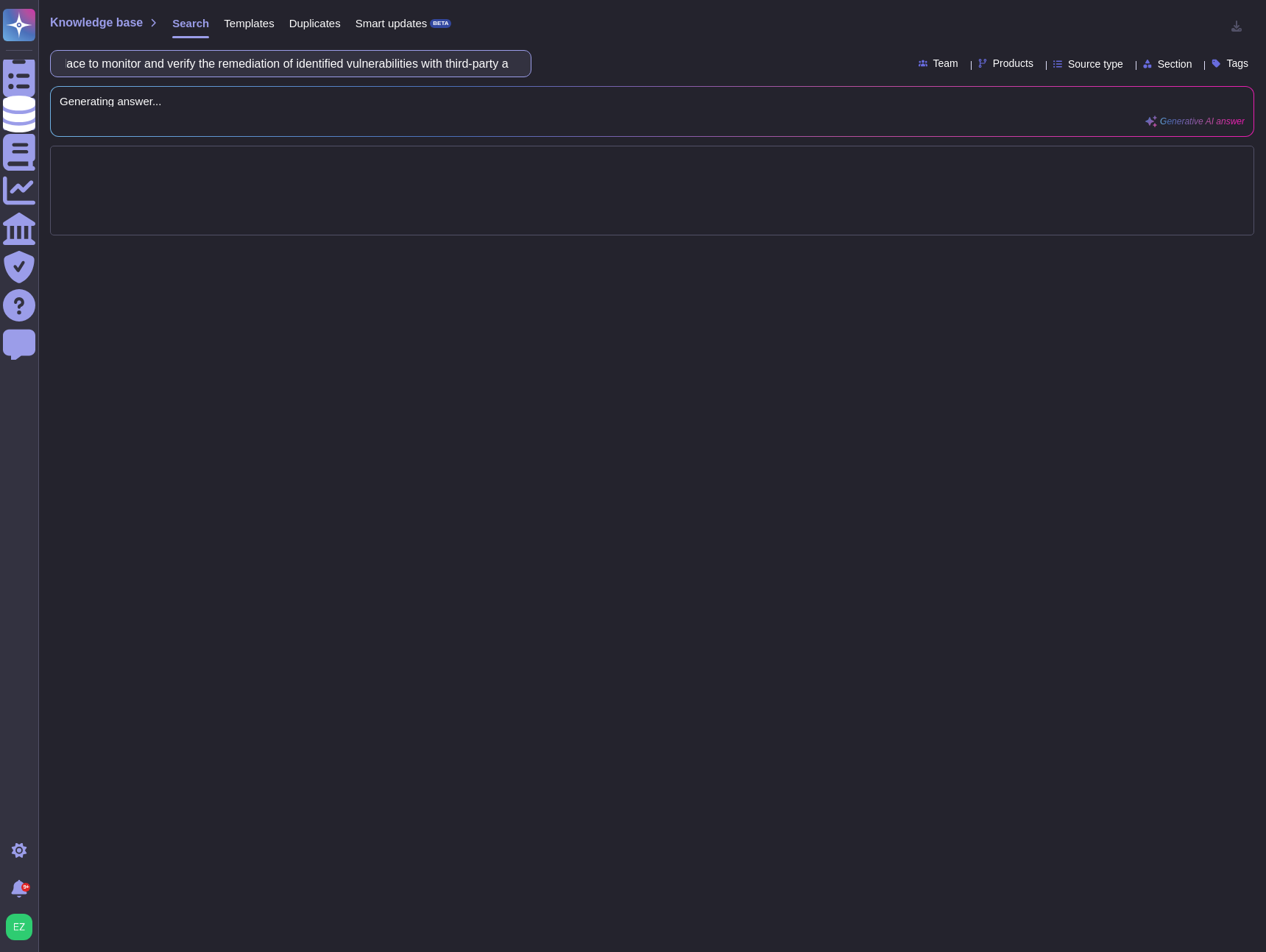
click at [309, 63] on input "Does your organization have a process in place to monitor and verify the remedi…" at bounding box center [287, 63] width 458 height 25
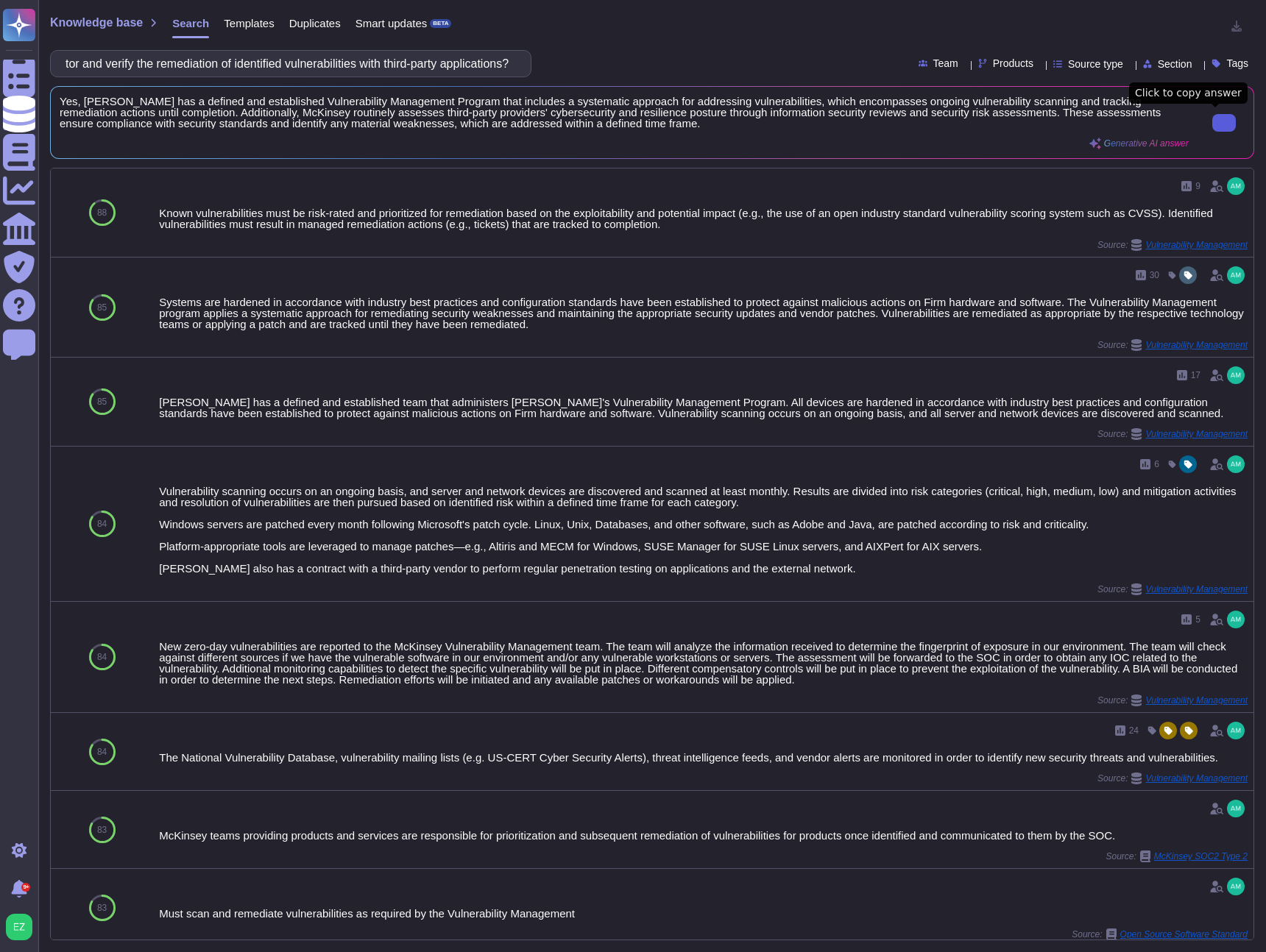
click at [1215, 129] on button at bounding box center [1224, 123] width 24 height 18
click at [249, 58] on input "Does your organization have a process in place to monitor and verify the remedi…" at bounding box center [287, 63] width 458 height 25
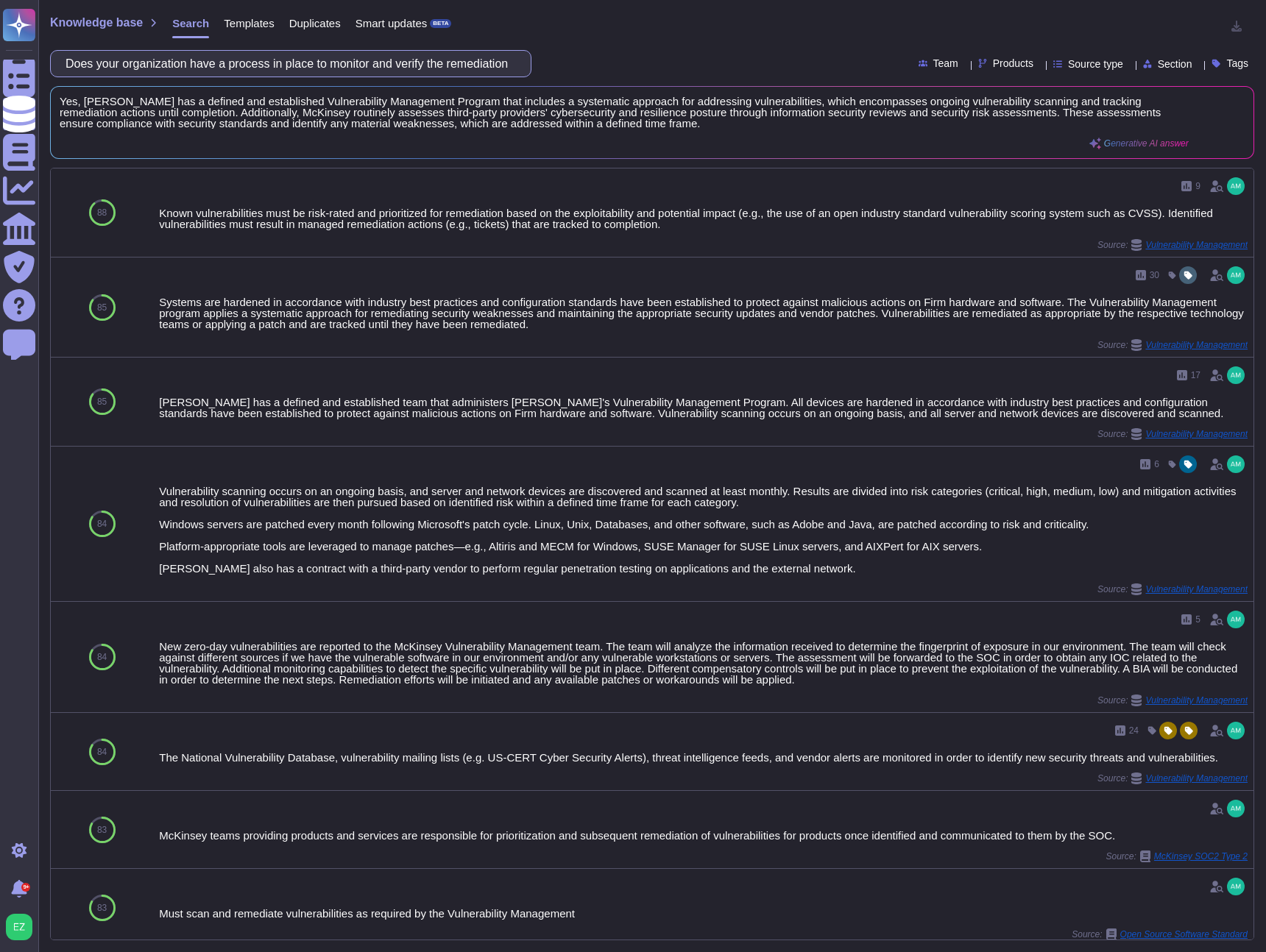
paste input "How frequently are database and web server access and error logs reviewed for a…"
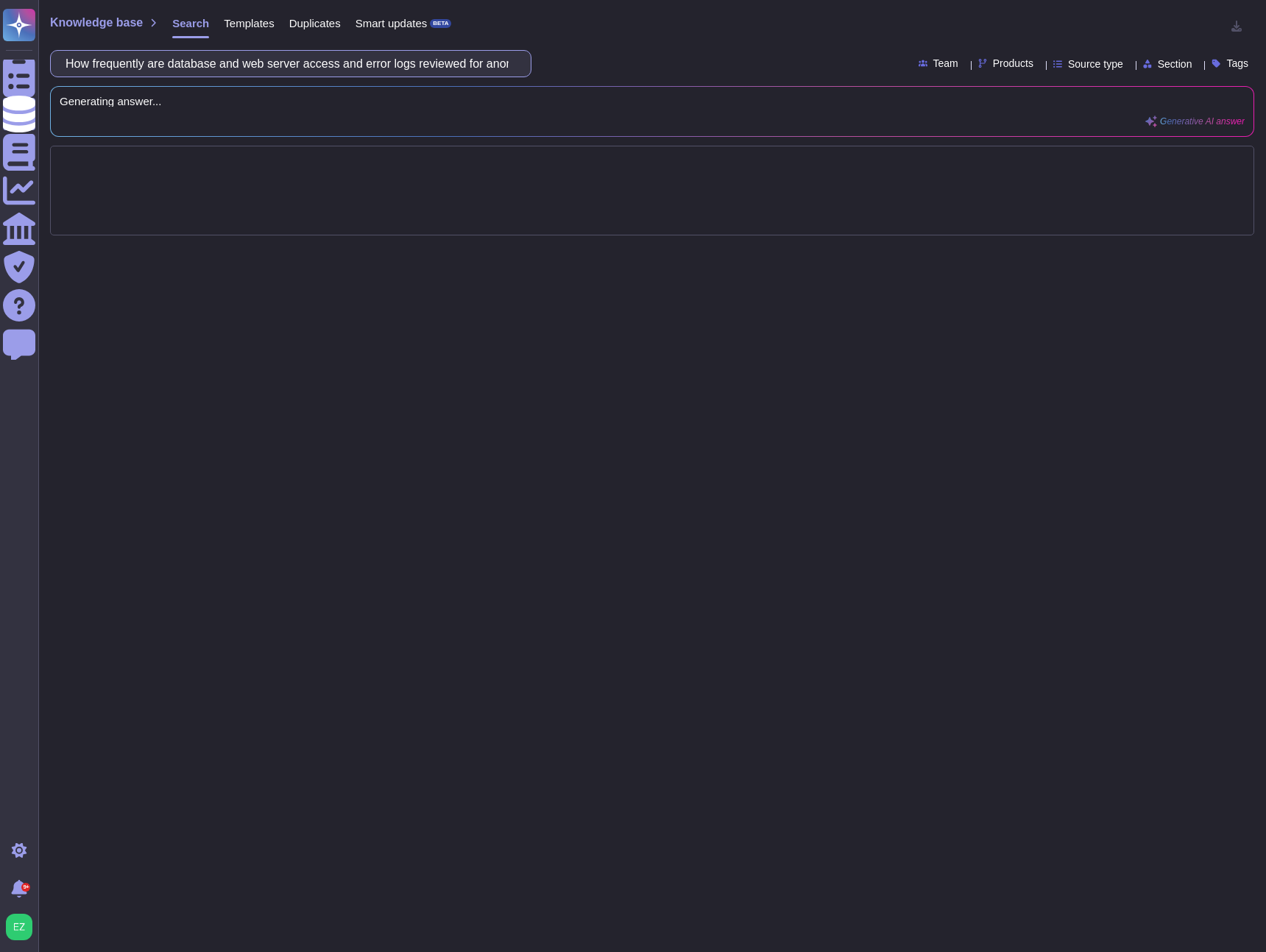
scroll to position [0, 374]
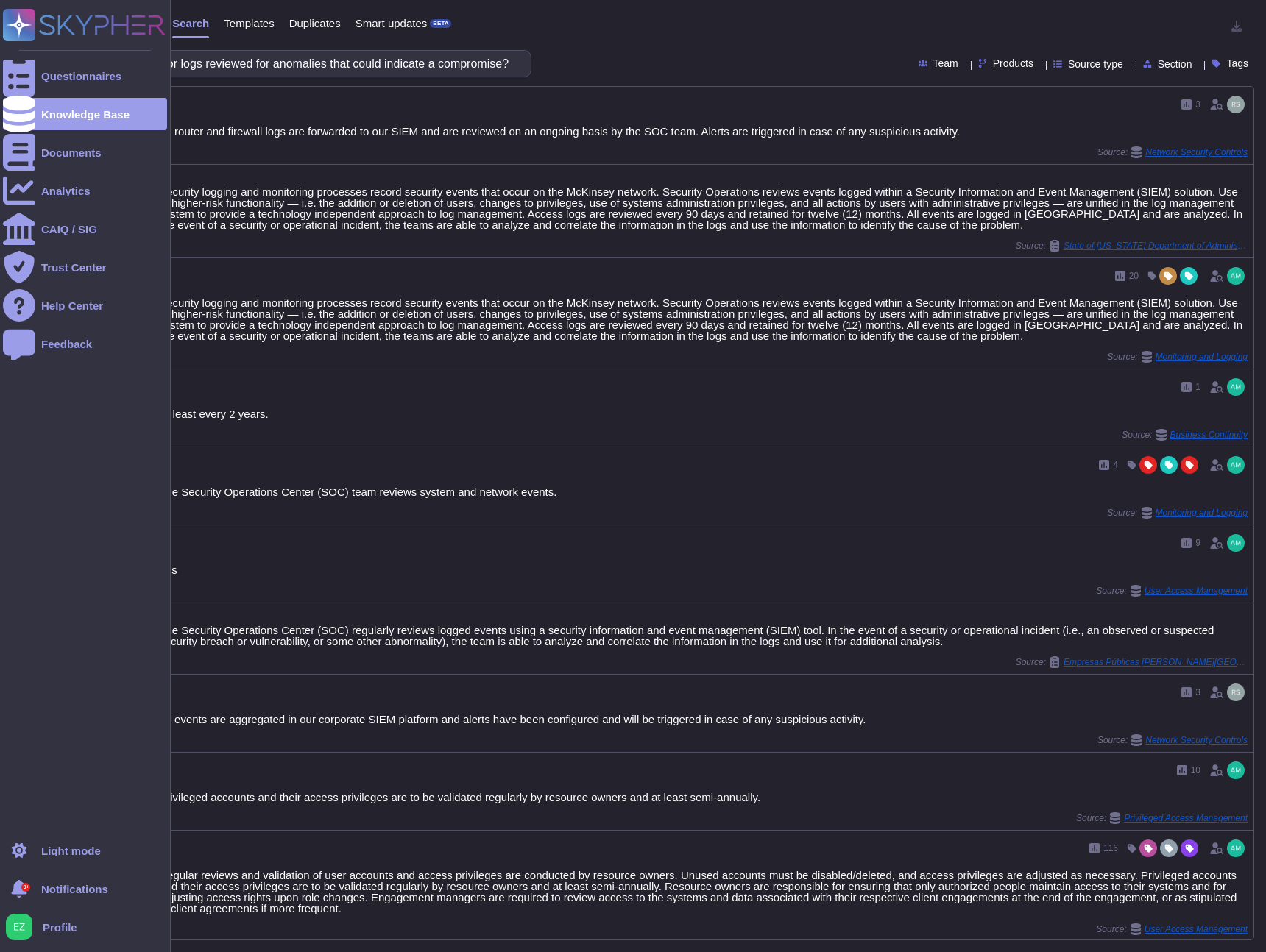
type input "How frequently are database and web server access and error logs reviewed for a…"
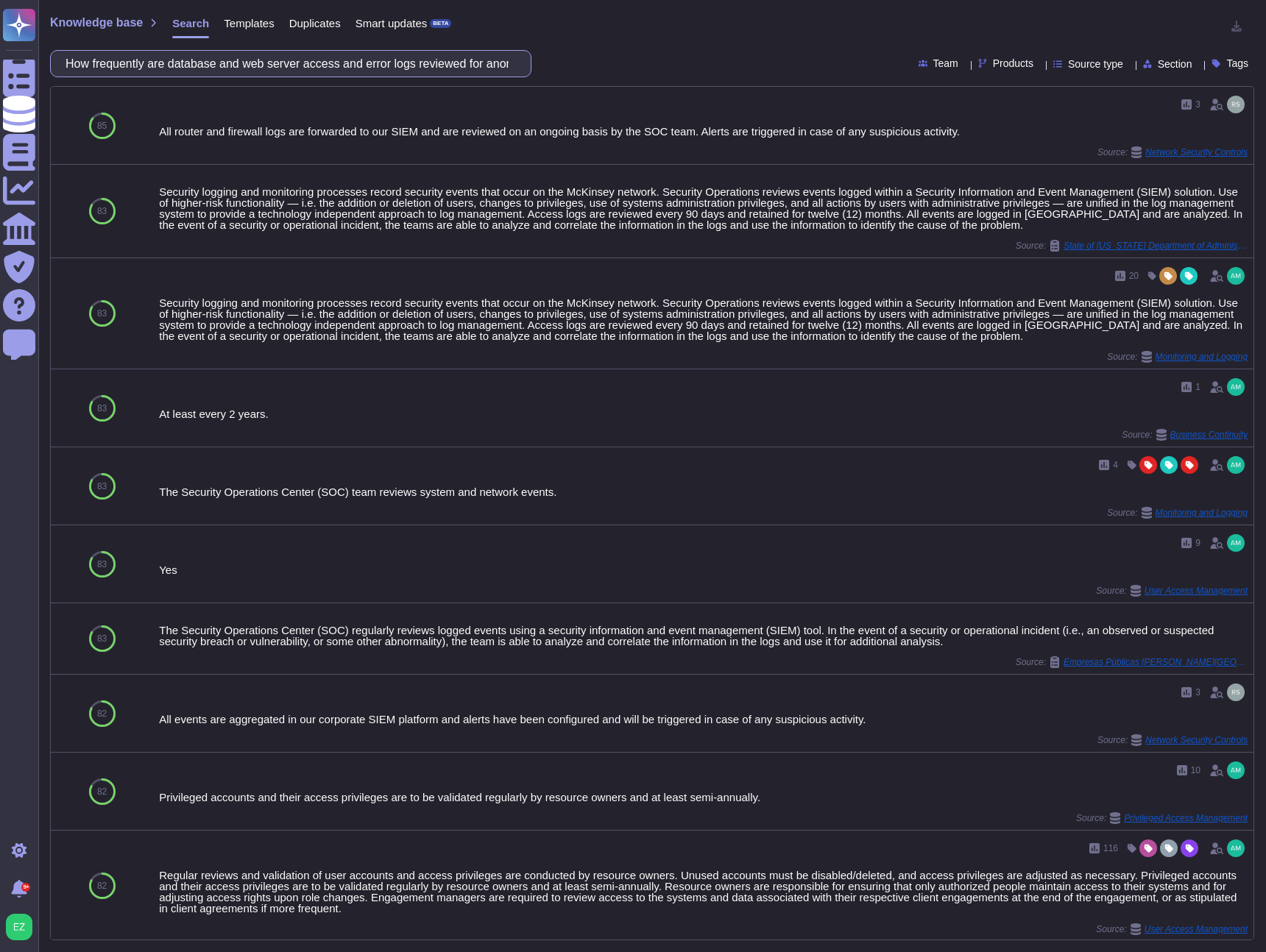
click at [311, 70] on input "How frequently are database and web server access and error logs reviewed for a…" at bounding box center [287, 63] width 458 height 25
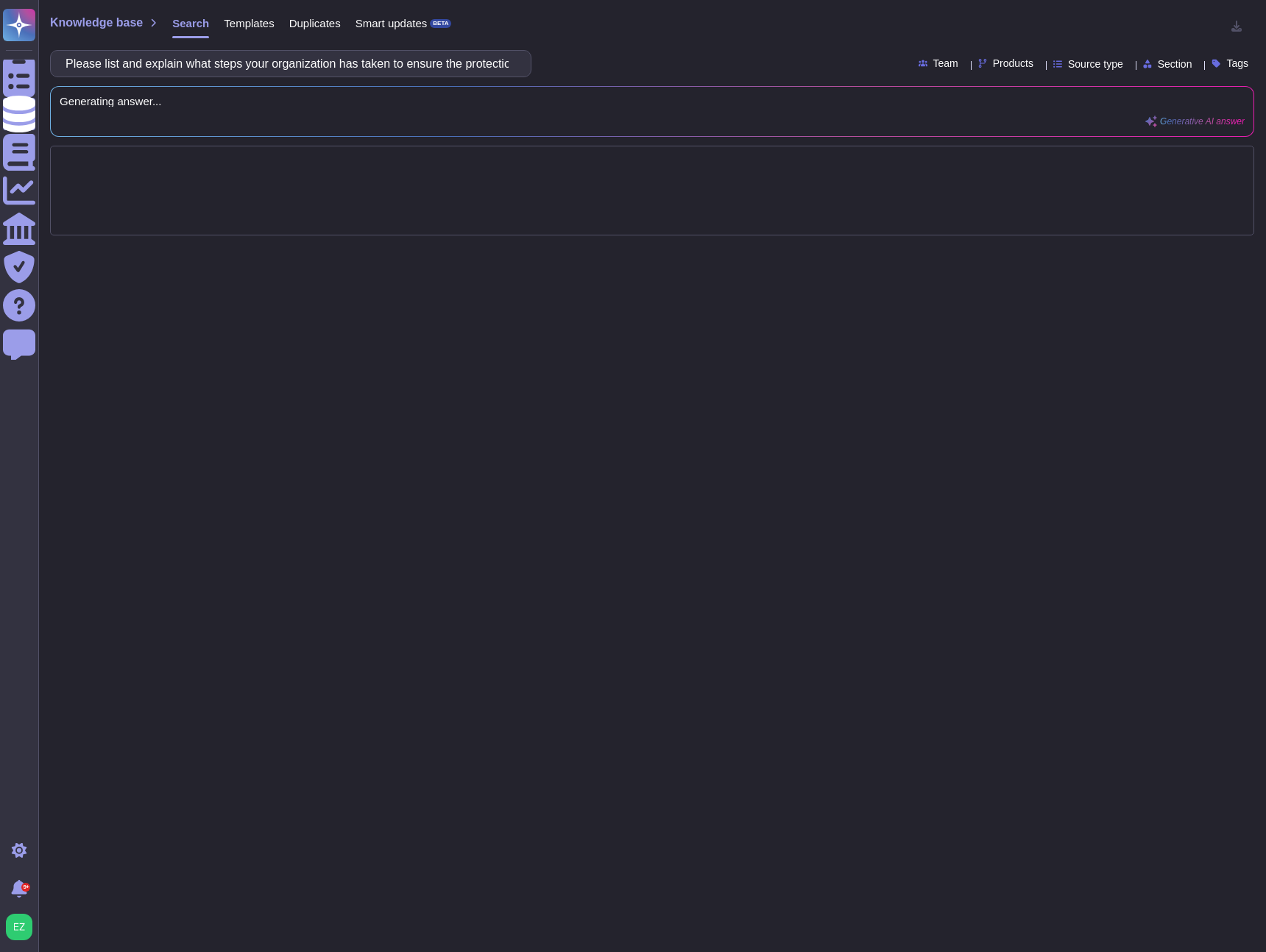
scroll to position [0, 306]
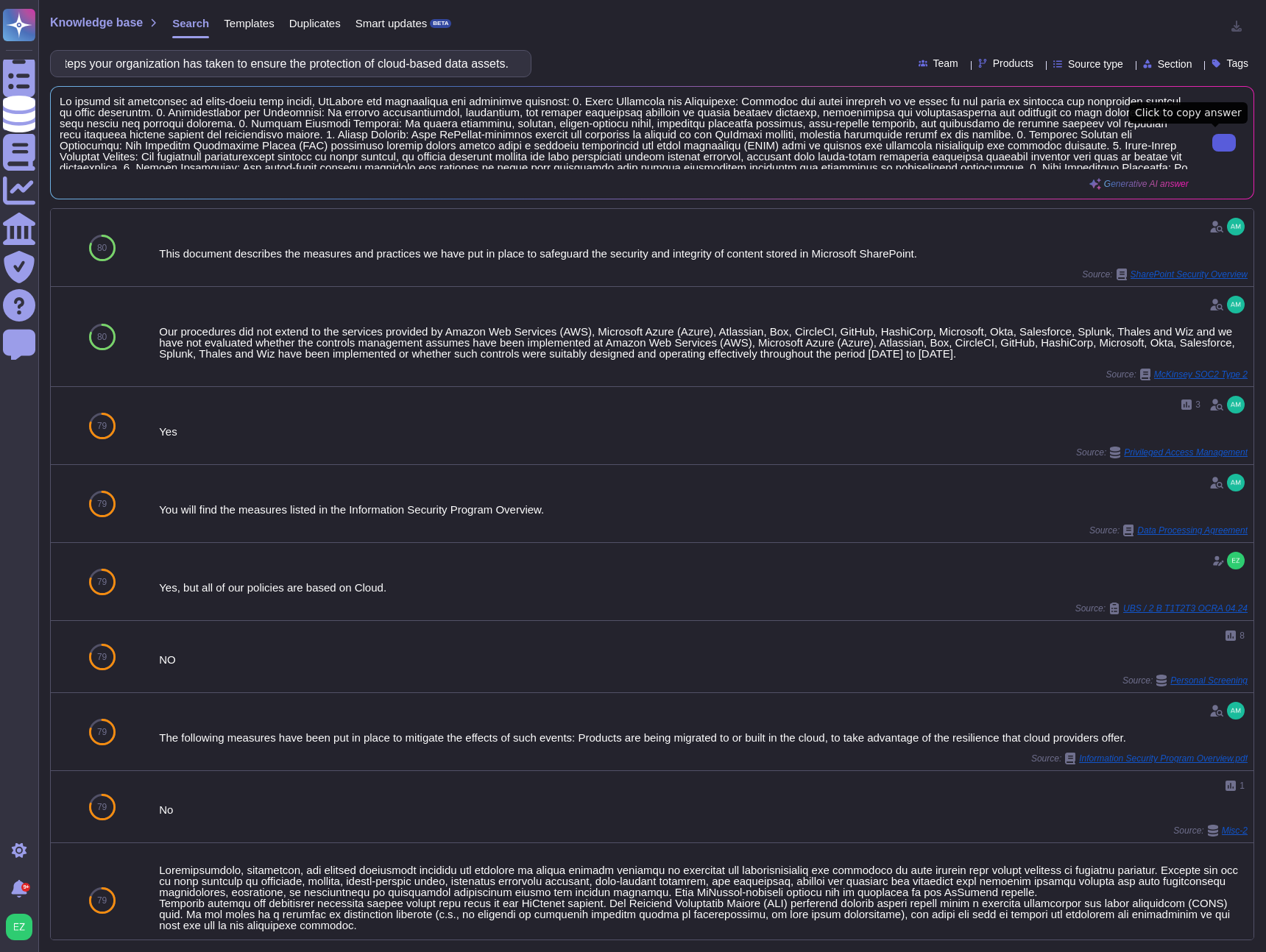
click at [1213, 144] on button at bounding box center [1224, 143] width 24 height 18
click at [227, 62] on input "Please list and explain what steps your organization has taken to ensure the pr…" at bounding box center [287, 63] width 458 height 25
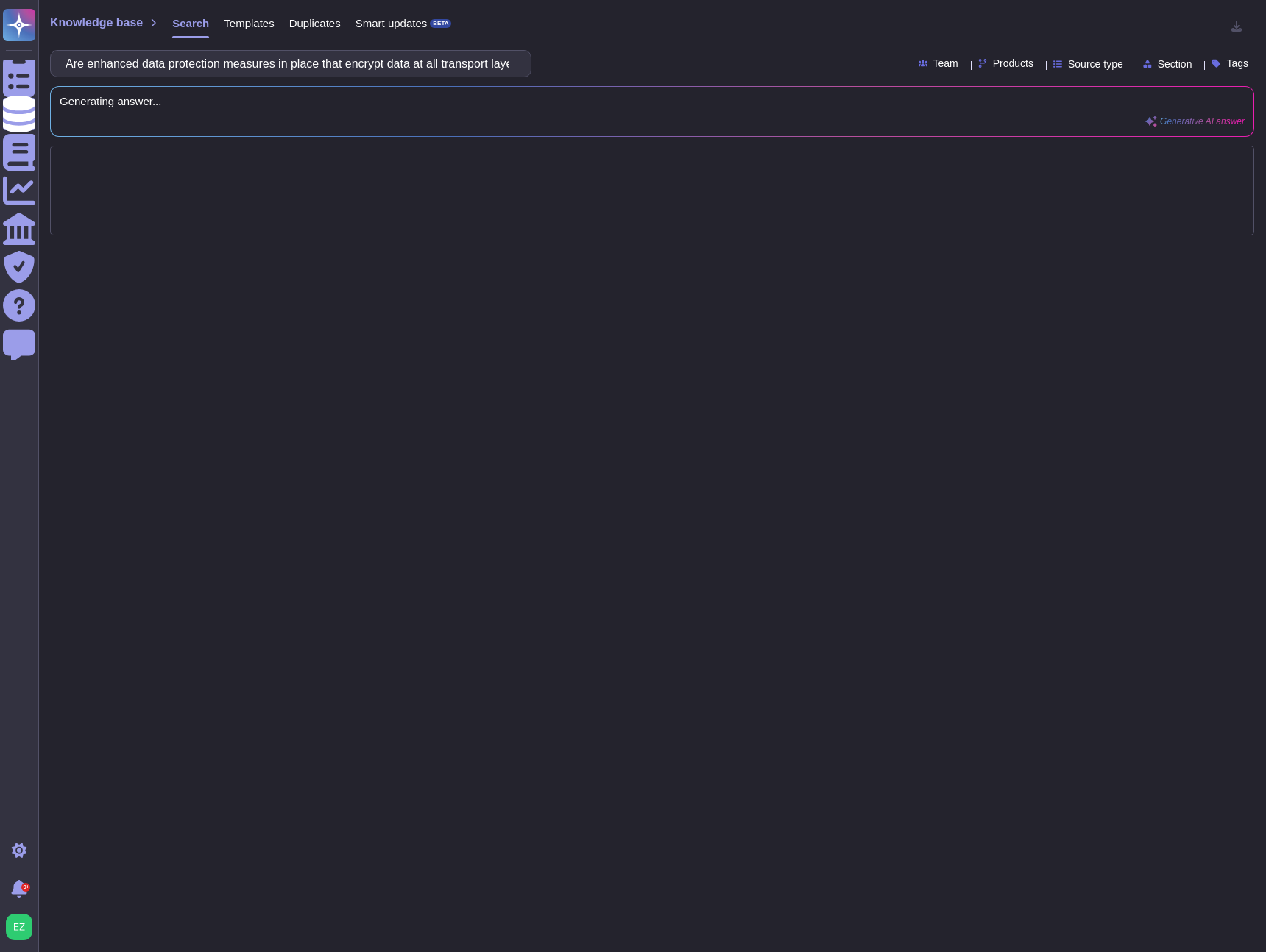
scroll to position [0, 140]
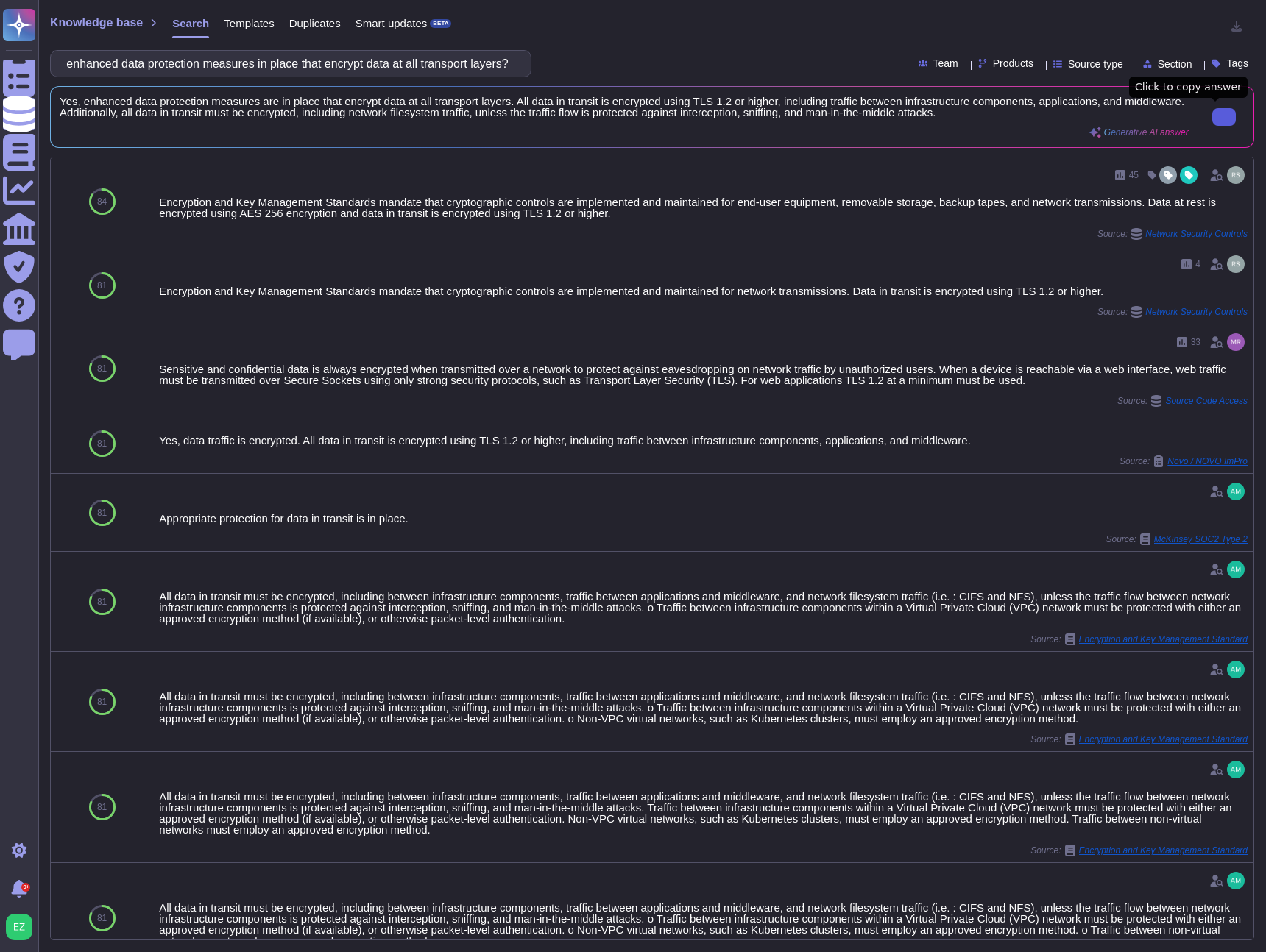
click at [235, 70] on input "Are enhanced data protection measures in place that encrypt data at all transpo…" at bounding box center [287, 63] width 458 height 25
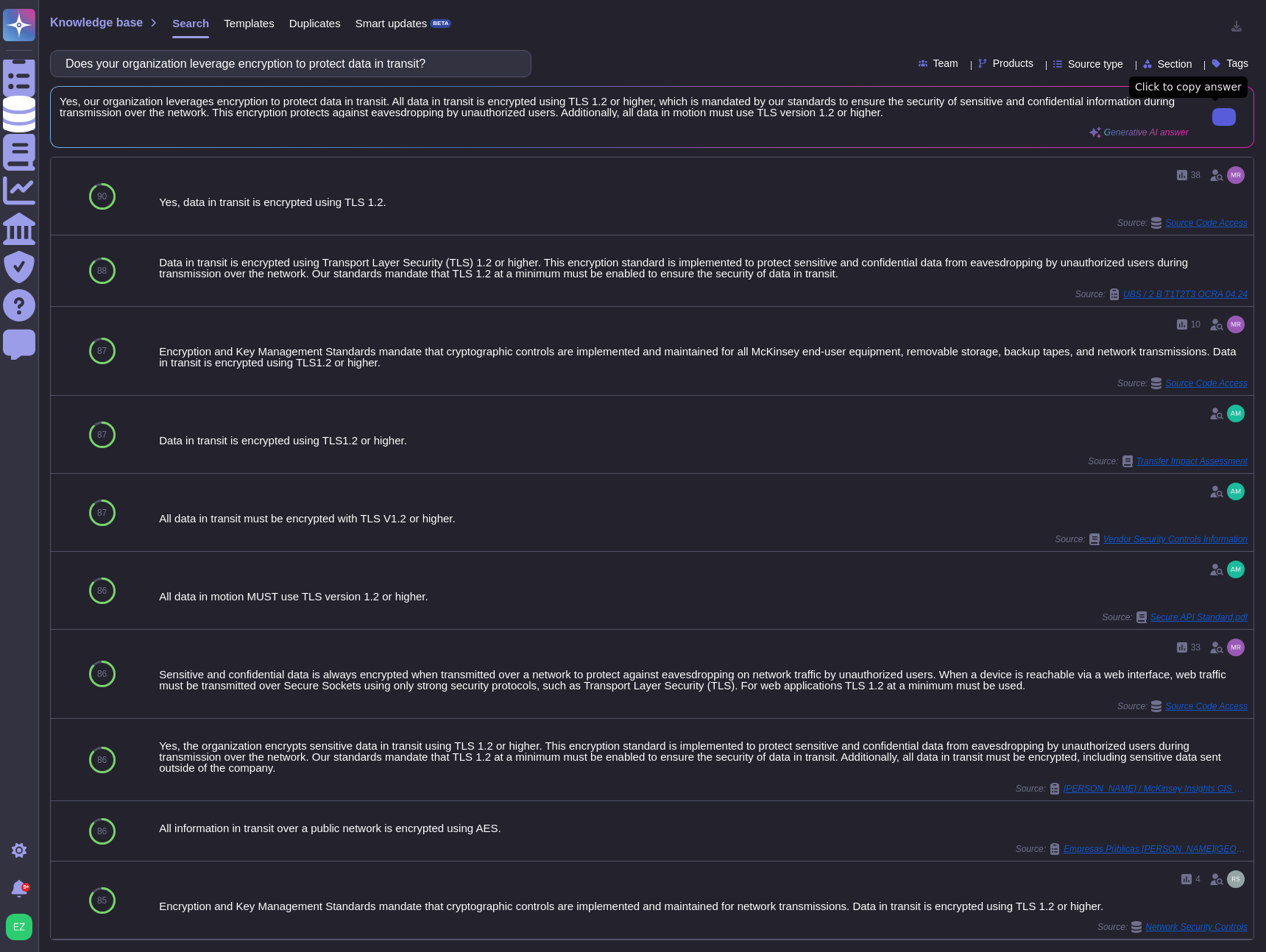
click at [1224, 117] on icon at bounding box center [1224, 117] width 0 height 0
click at [195, 69] on input "Does your organization leverage encryption to protect data in transit?" at bounding box center [287, 63] width 458 height 25
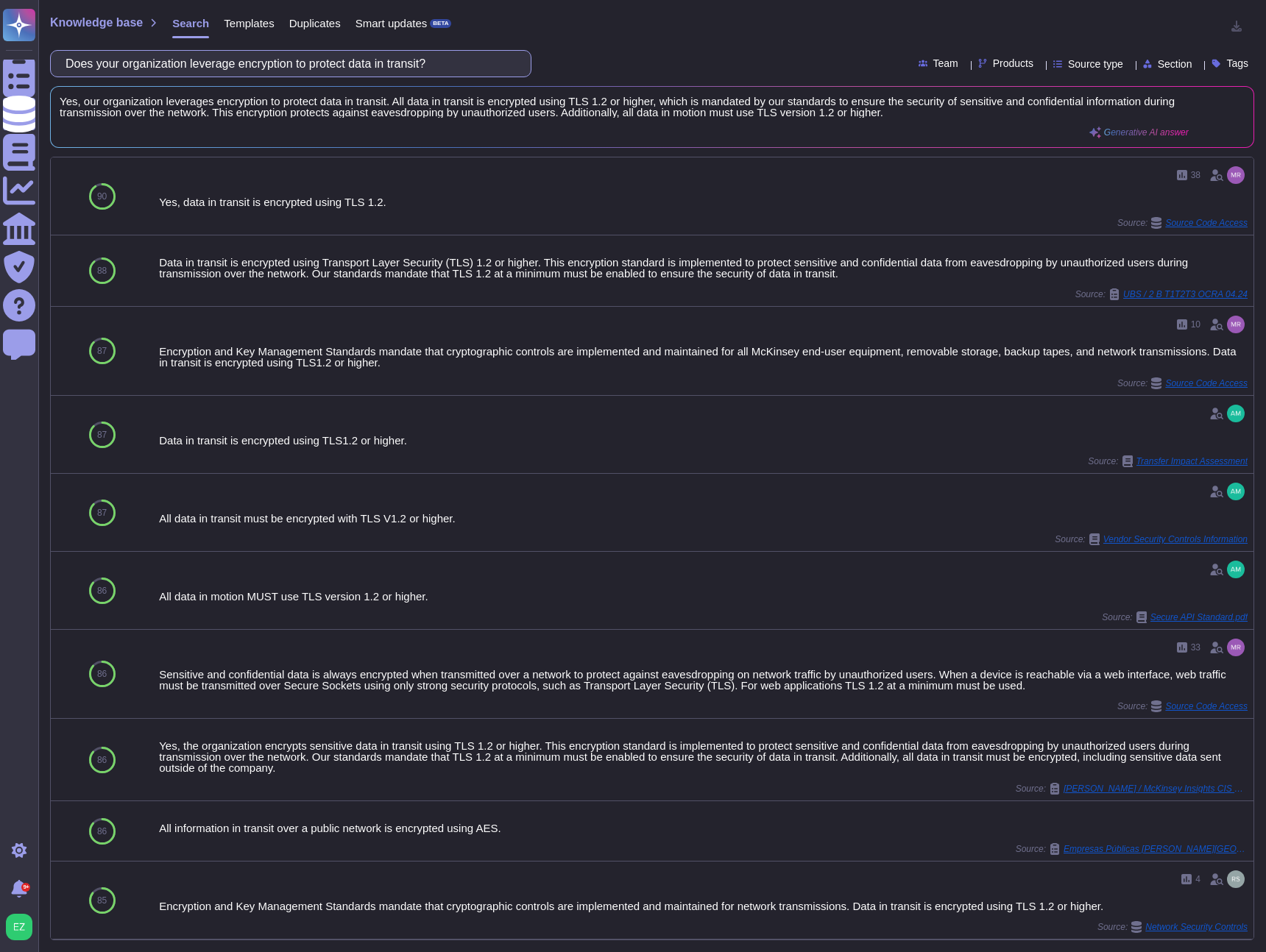
paste input "for data at rest (on disk/storage)"
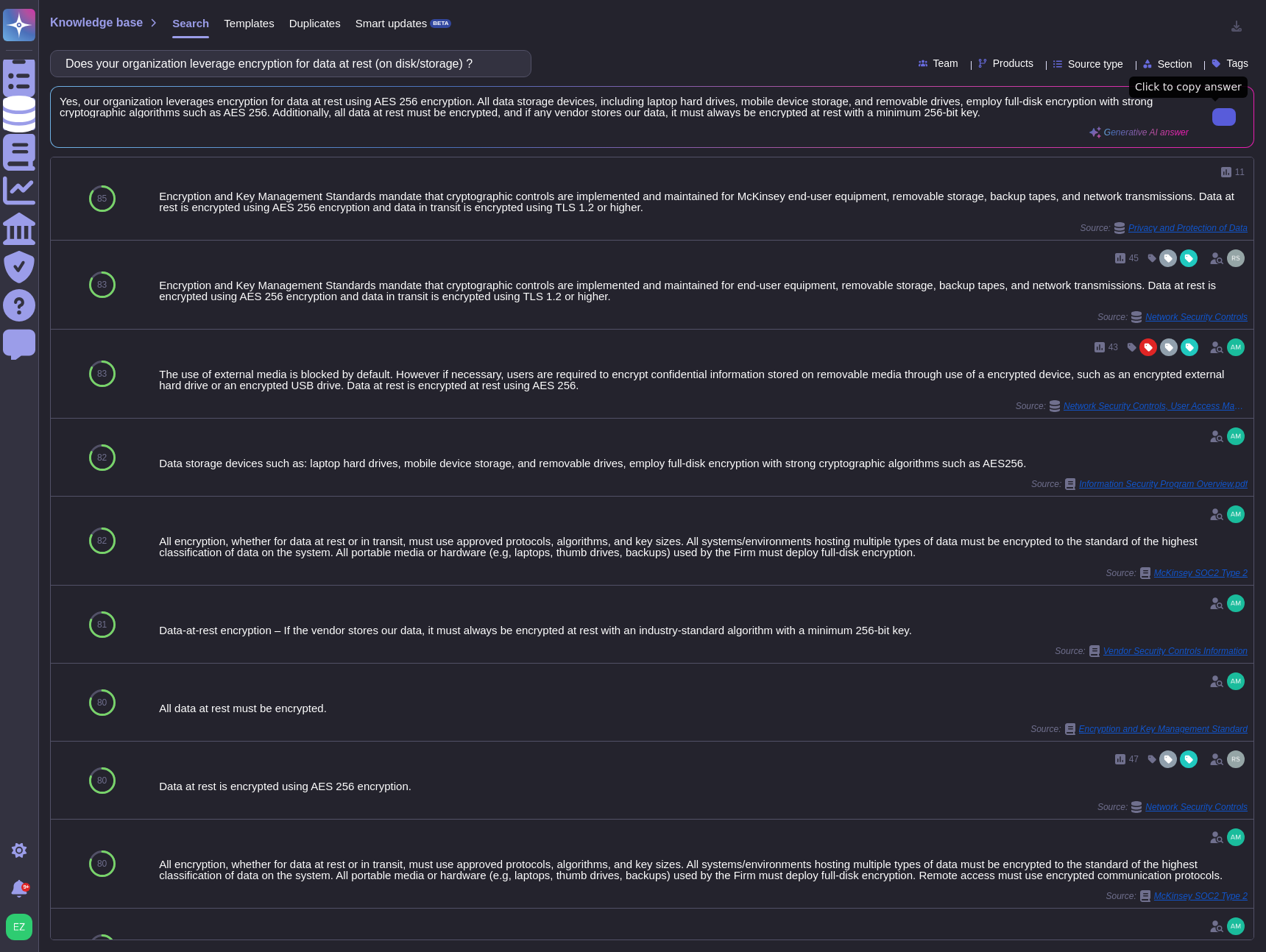
click at [1213, 122] on button at bounding box center [1224, 118] width 24 height 18
click at [368, 69] on input "Does your organization leverage encryption for data at rest (on disk/storage) ?" at bounding box center [287, 63] width 458 height 25
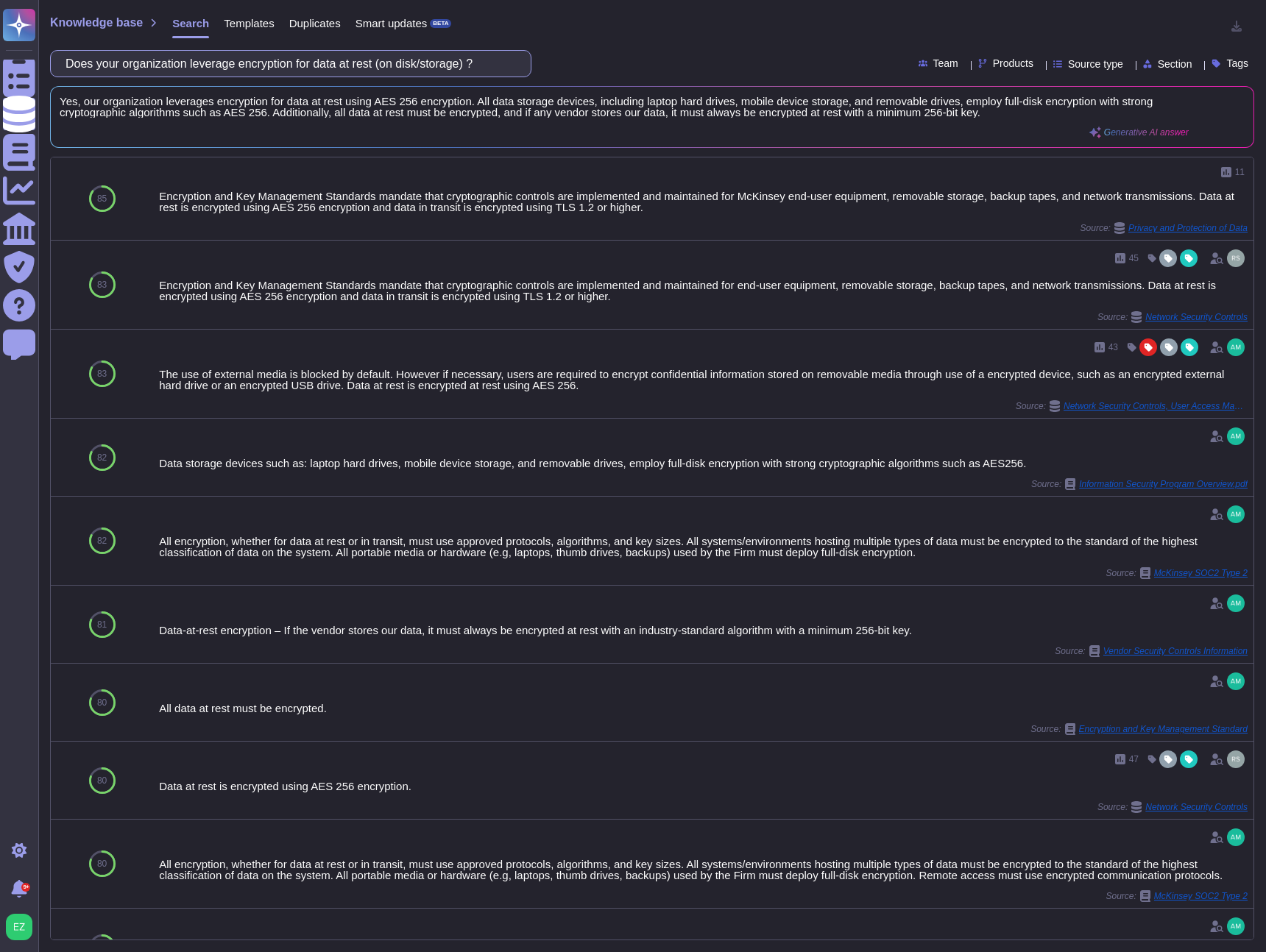
paste input "backup data"
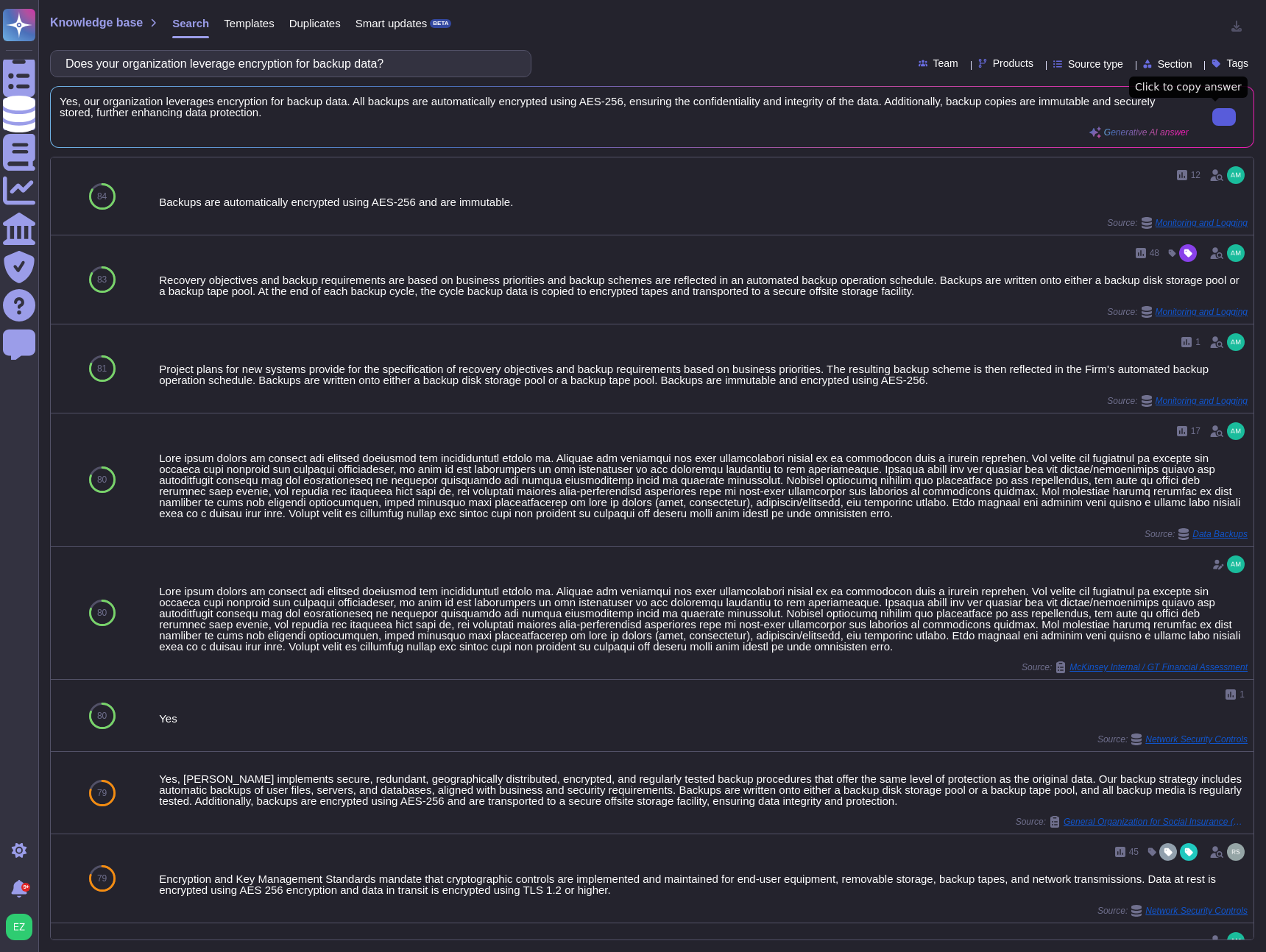
click at [285, 61] on input "Does your organization leverage encryption for backup data?" at bounding box center [287, 63] width 458 height 25
paste input "Are employees or third parties allowed to use personally owned devices to acces…"
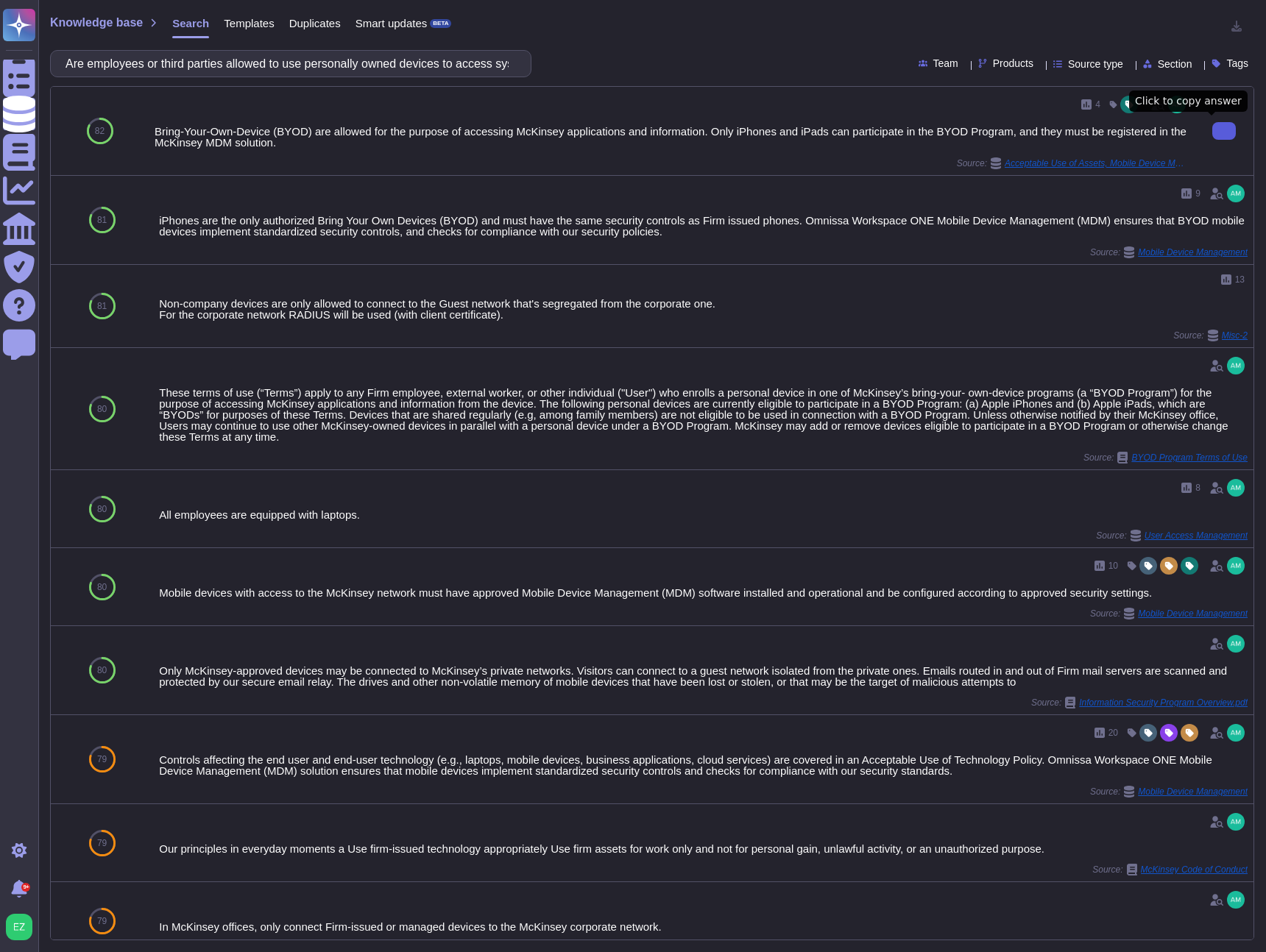
click at [1213, 133] on button at bounding box center [1224, 131] width 24 height 18
click at [276, 65] on input "Are employees or third parties allowed to use personally owned devices to acces…" at bounding box center [287, 63] width 458 height 25
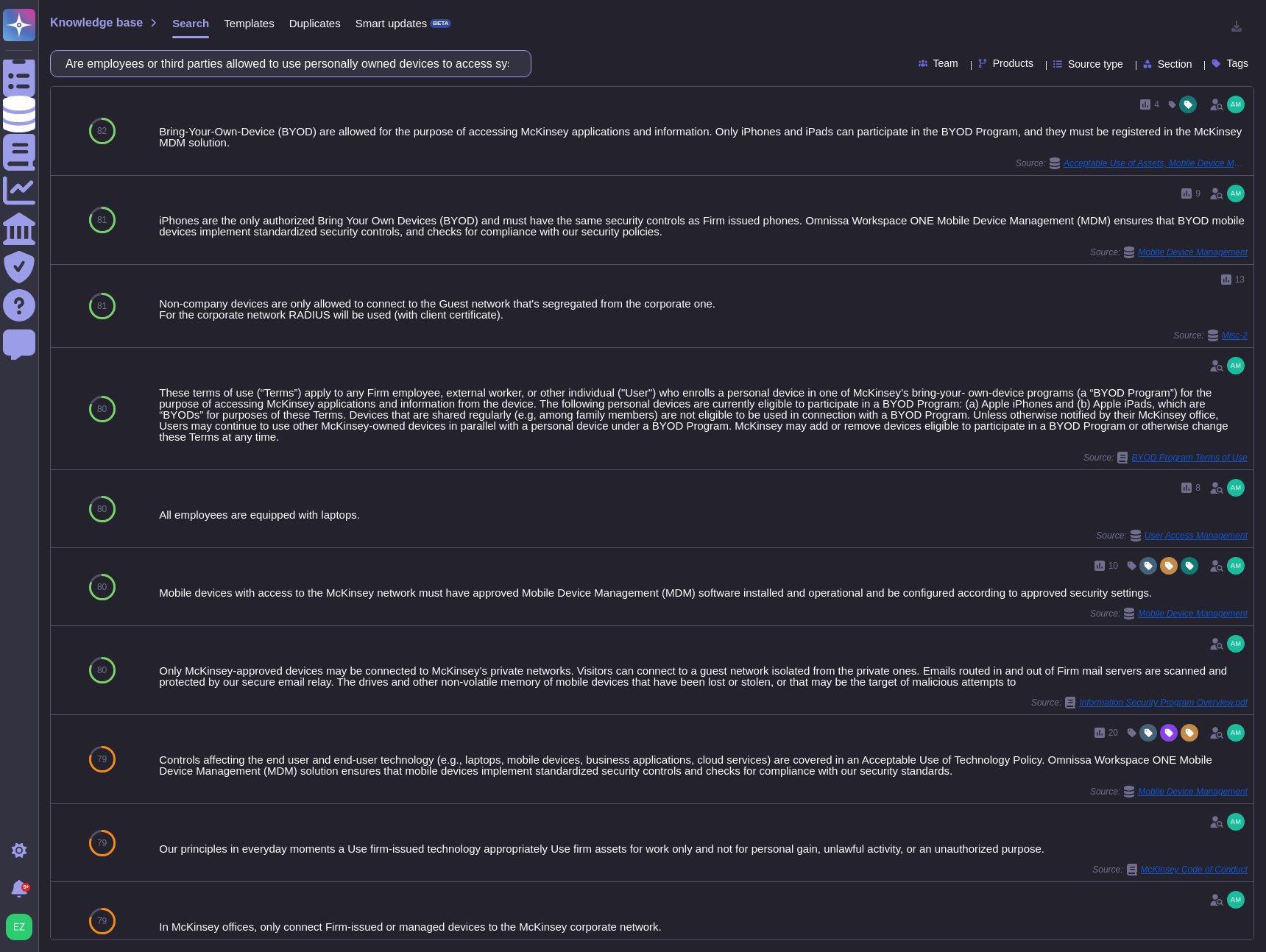
paste input "Please list all protections, processes, and/or security requirements in place f…"
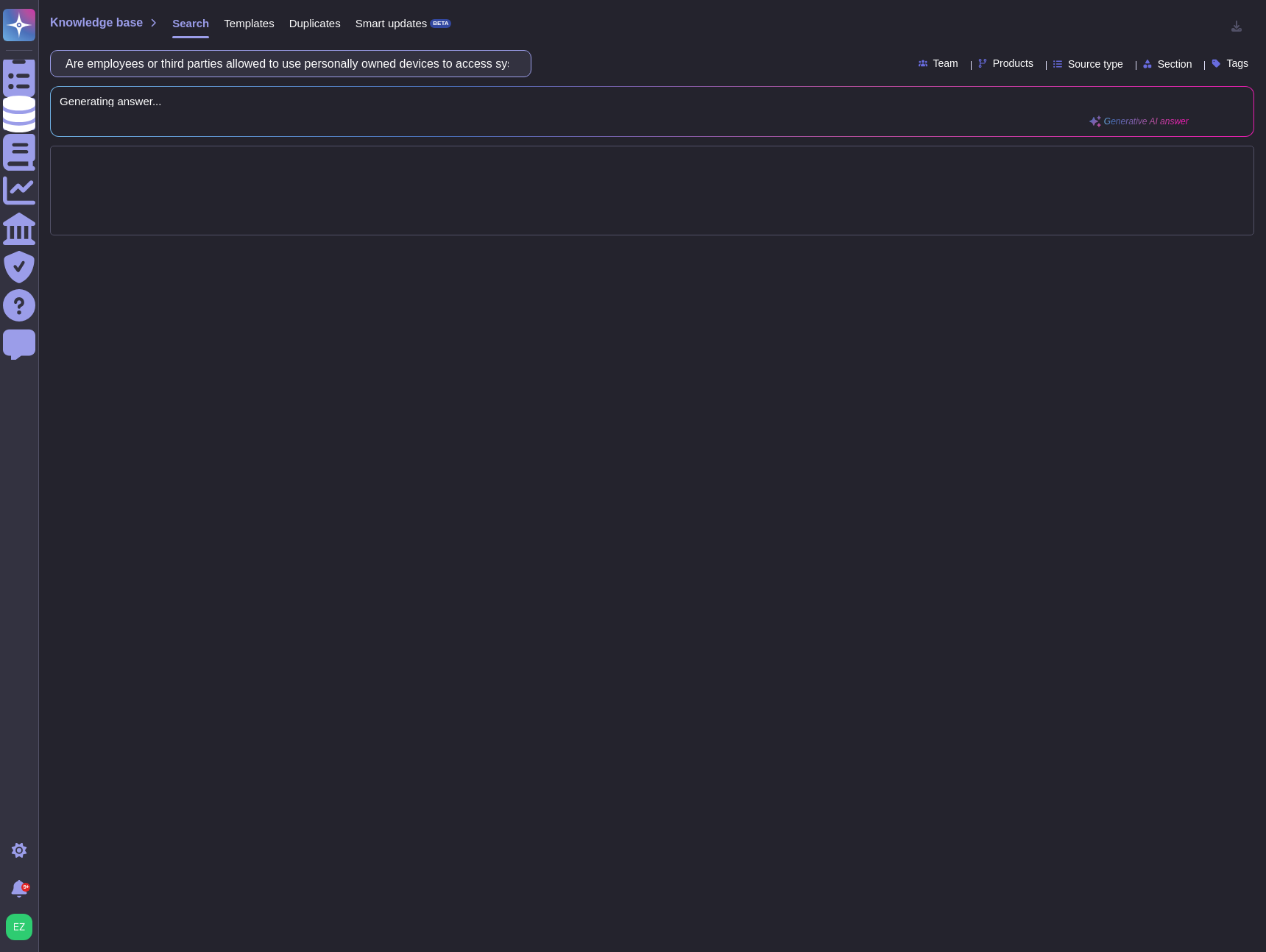
scroll to position [0, 184]
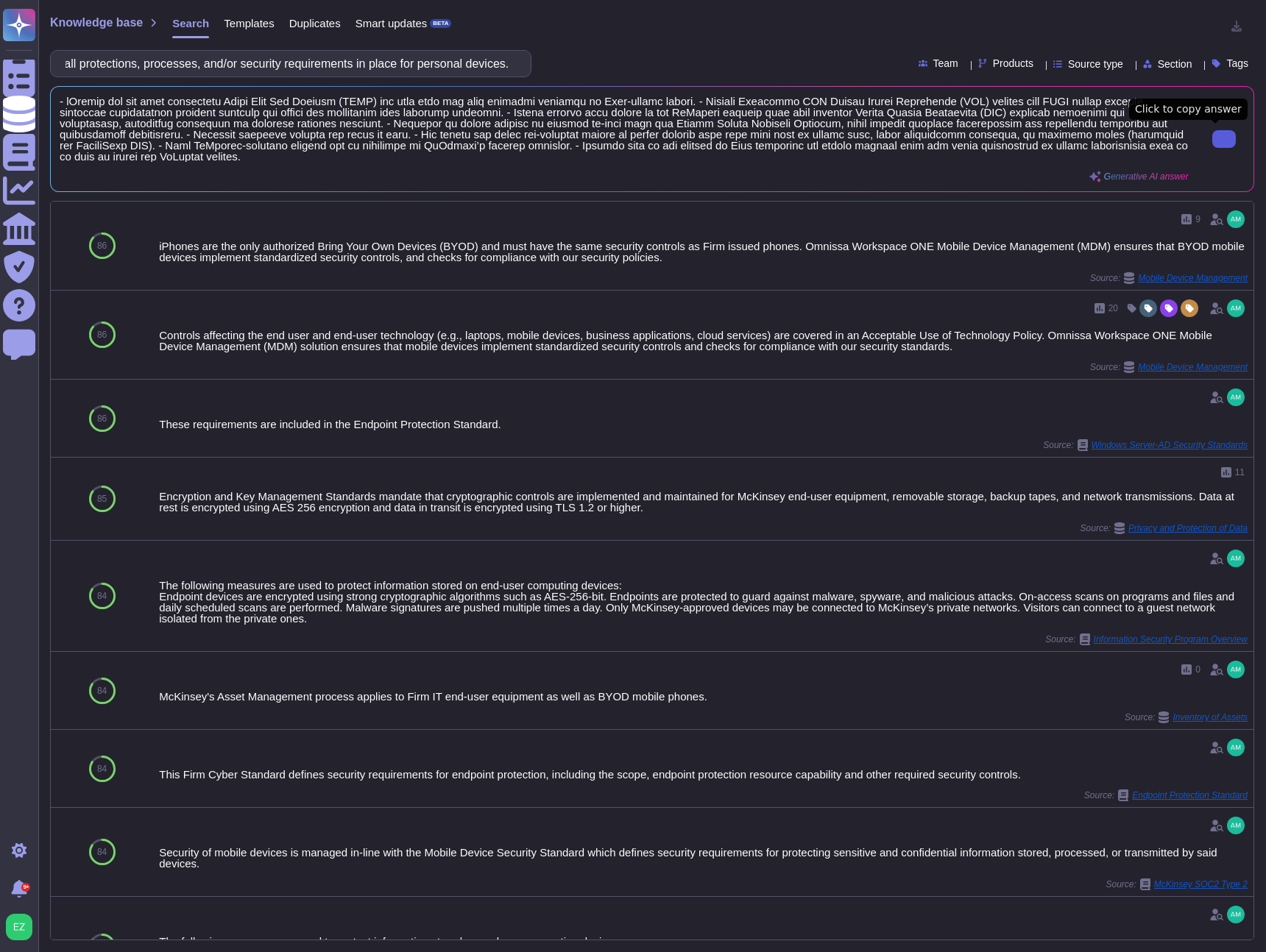
click at [1213, 144] on button at bounding box center [1224, 139] width 24 height 18
click at [376, 59] on input "Please list all protections, processes, and/or security requirements in place f…" at bounding box center [287, 63] width 458 height 25
click at [375, 59] on input "Please list all protections, processes, and/or security requirements in place f…" at bounding box center [287, 63] width 458 height 25
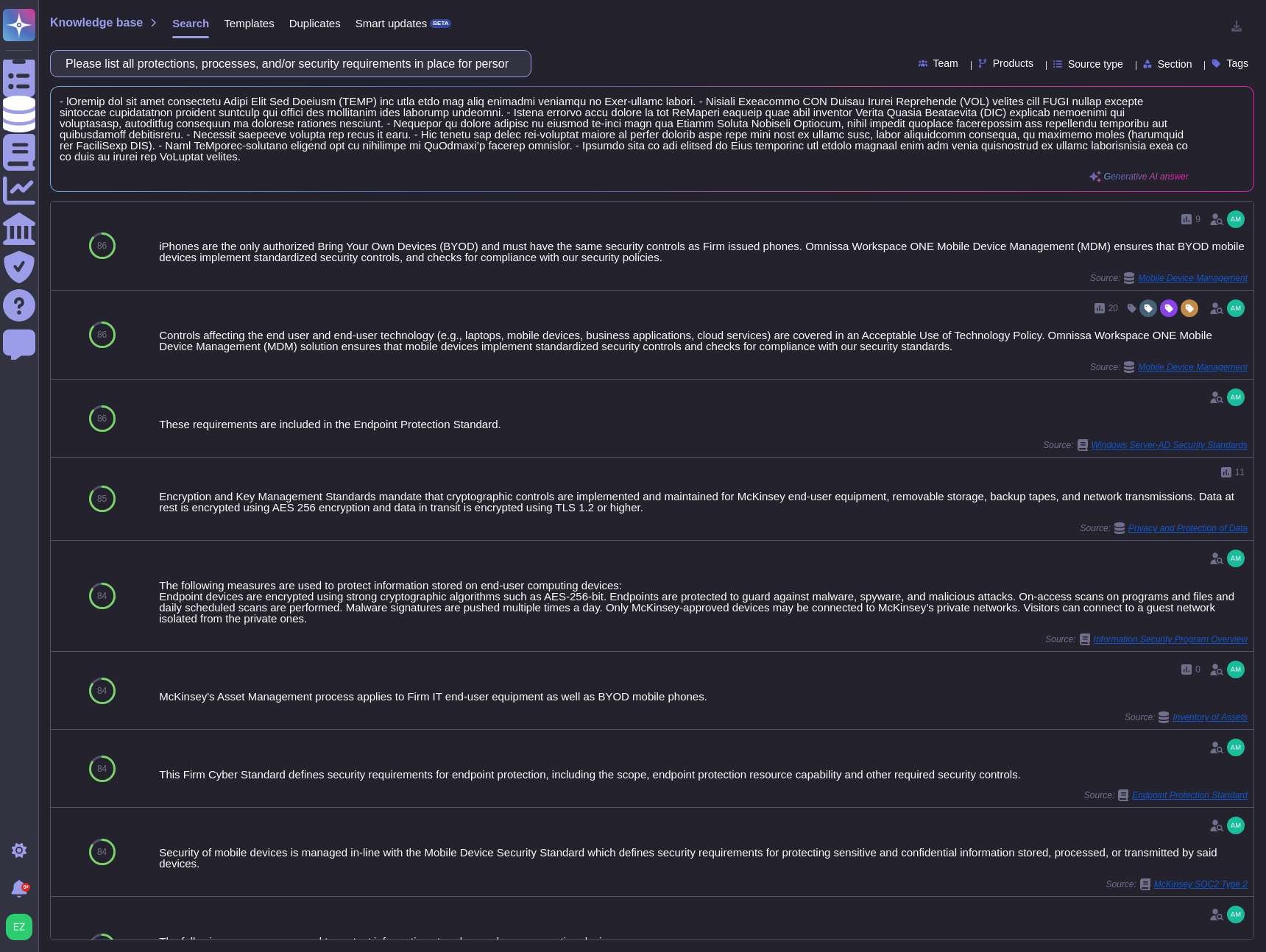
click at [375, 59] on input "Please list all protections, processes, and/or security requirements in place f…" at bounding box center [287, 63] width 458 height 25
click at [398, 61] on input "Please list all protections, processes, and/or security requirements in place f…" at bounding box center [287, 63] width 458 height 25
paste input "Has your organization deployed endpoint protection to protect all servers and a…"
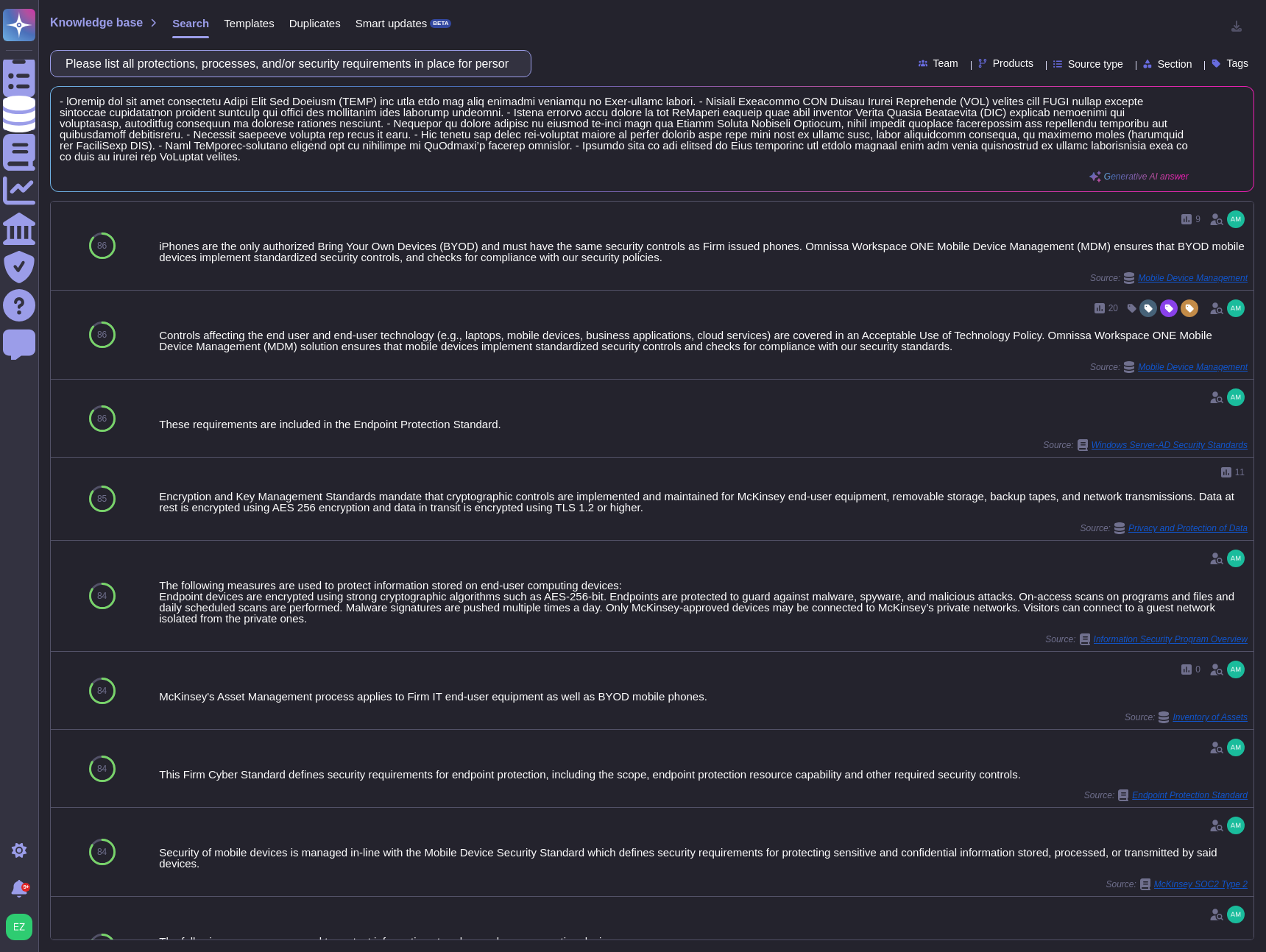
scroll to position [0, 210]
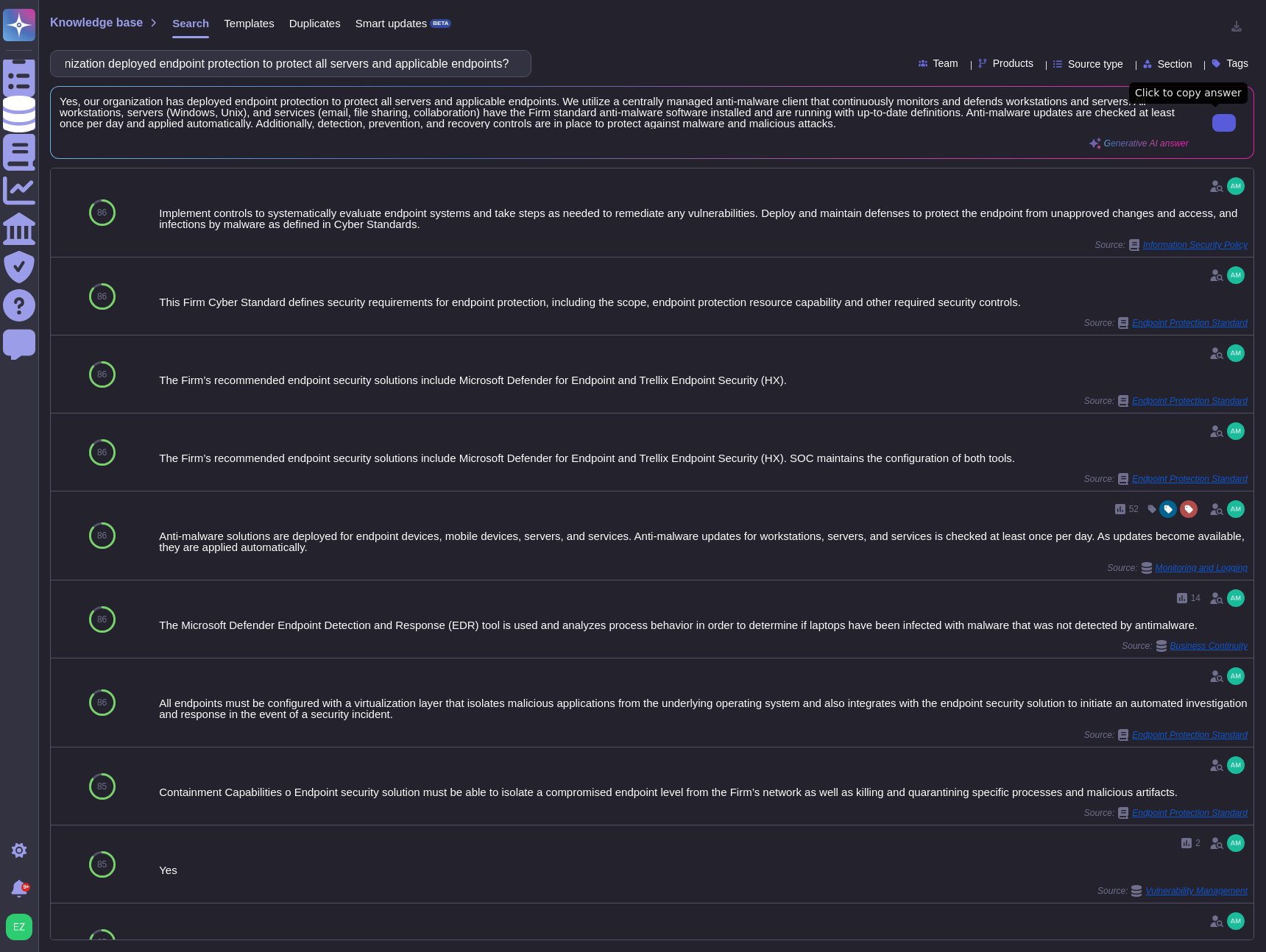
click at [1223, 131] on button at bounding box center [1224, 123] width 24 height 18
click at [187, 71] on input "Has your organization deployed endpoint protection to protect all servers and a…" at bounding box center [287, 63] width 458 height 25
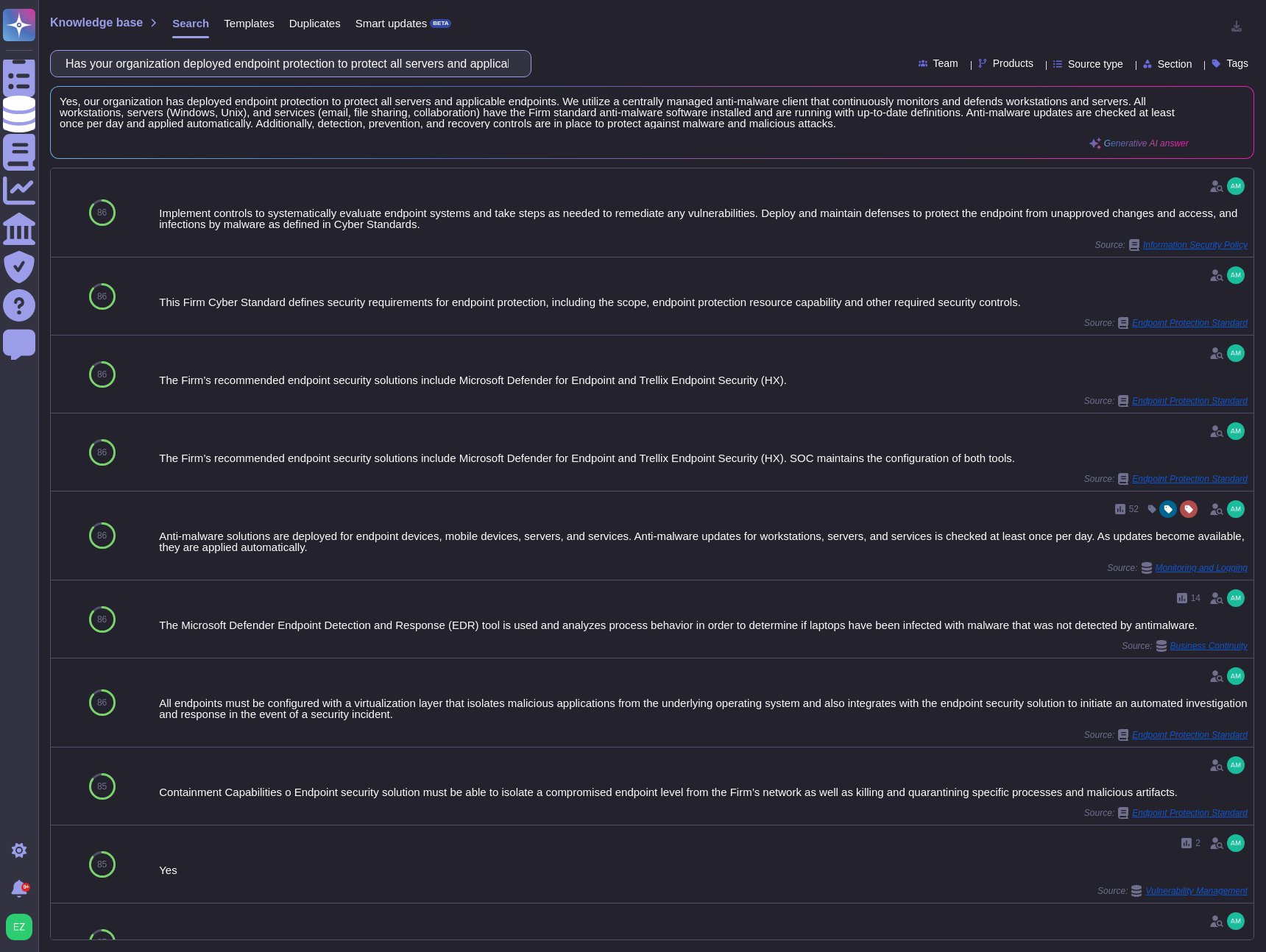
click at [187, 71] on input "Has your organization deployed endpoint protection to protect all servers and a…" at bounding box center [287, 63] width 458 height 25
paste input "ow does your organization manage password resets and account recovery reques"
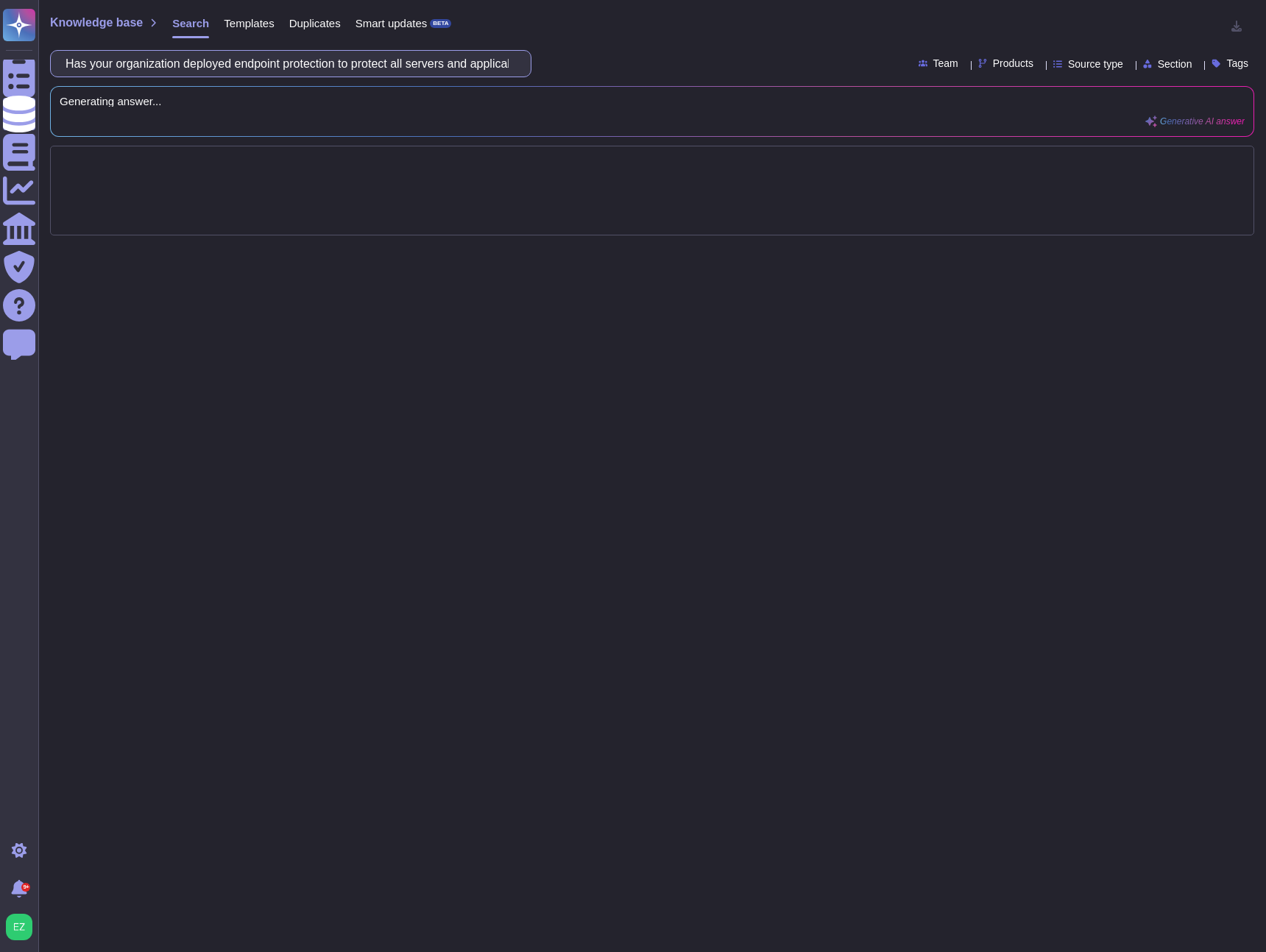
scroll to position [0, 123]
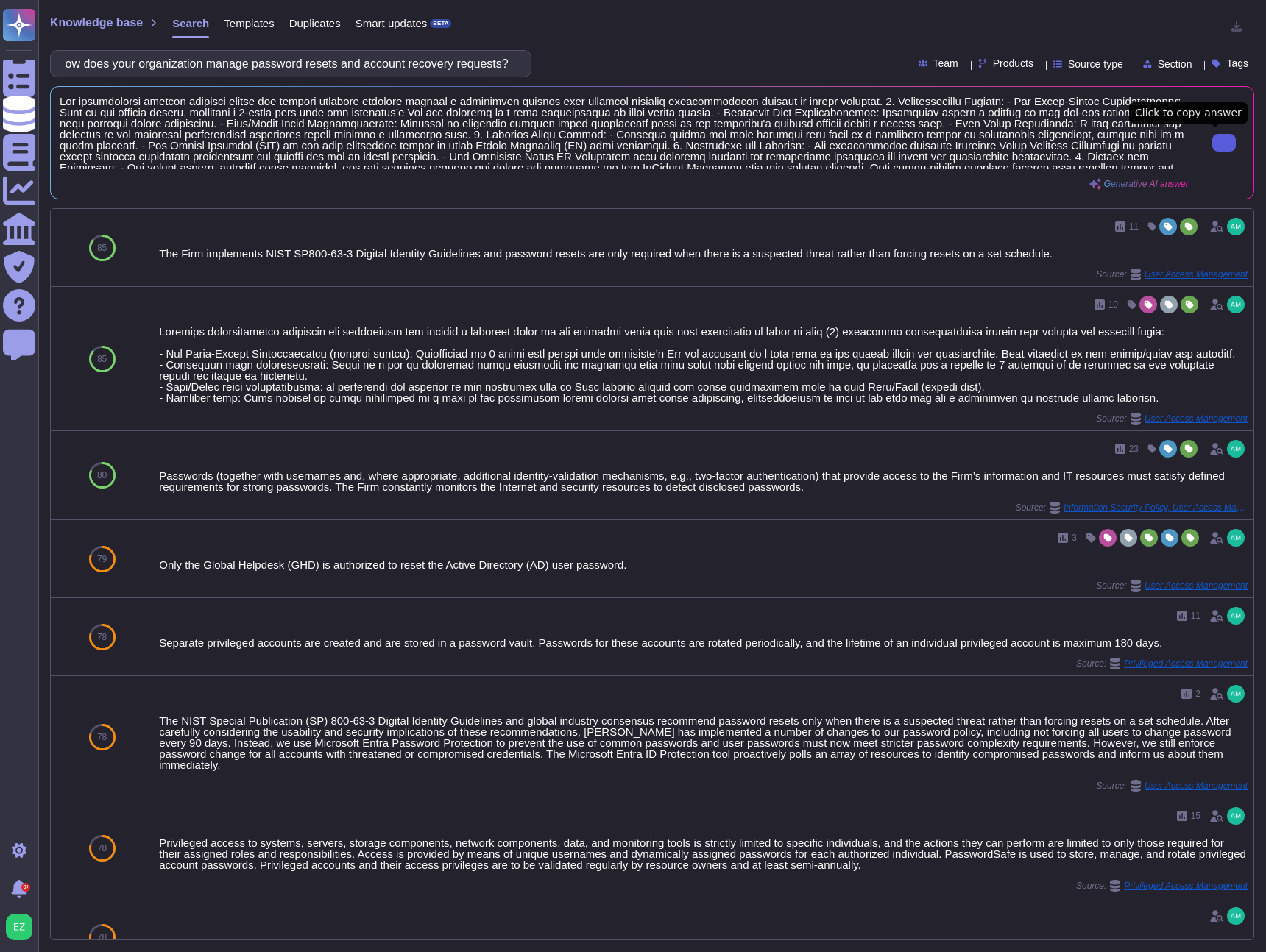
click at [1224, 143] on icon at bounding box center [1224, 143] width 0 height 0
click at [269, 60] on input "How does your organization manage password resets and account recovery requests?" at bounding box center [287, 63] width 458 height 25
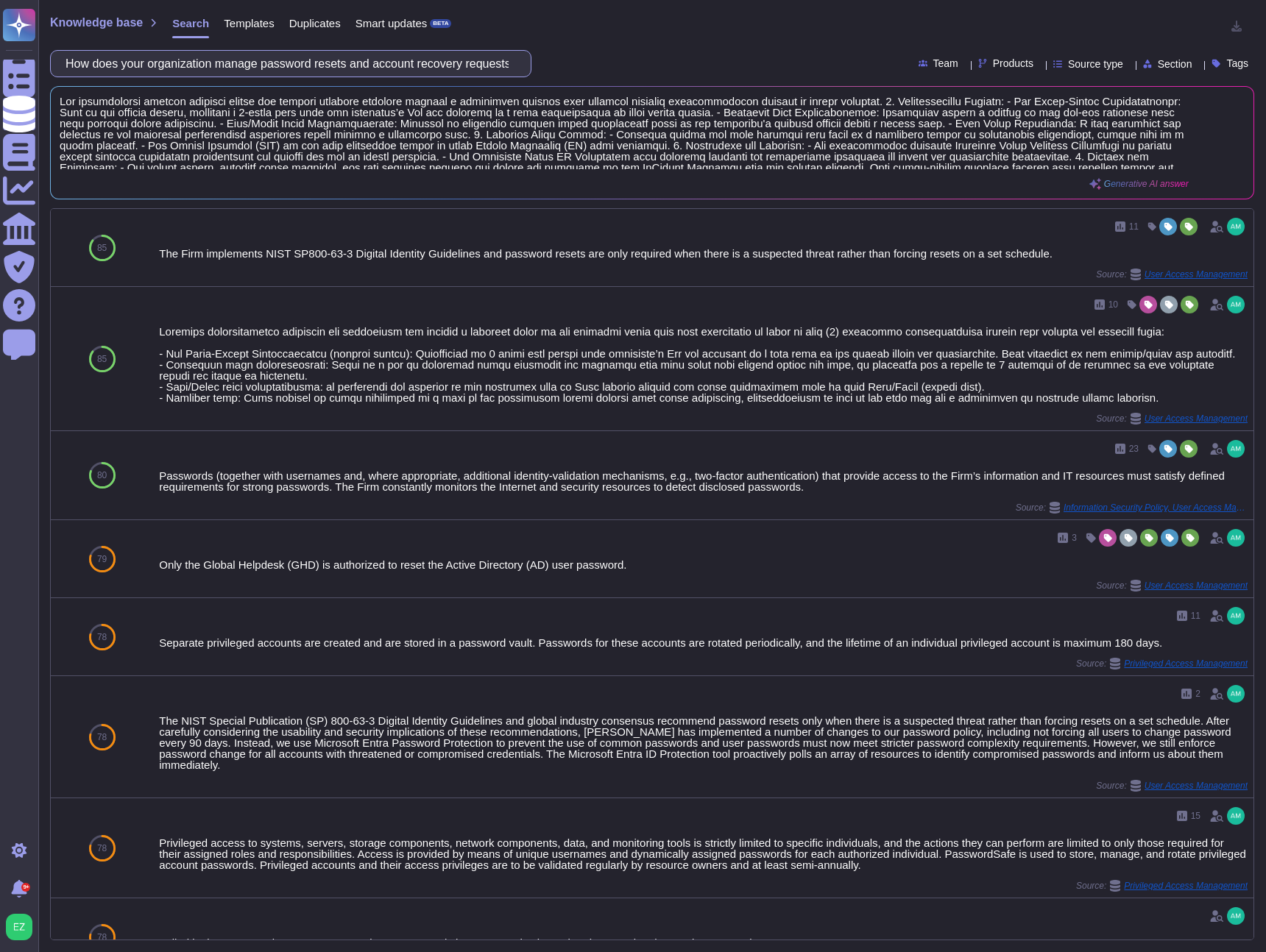
click at [269, 60] on input "How does your organization manage password resets and account recovery requests?" at bounding box center [287, 63] width 458 height 25
paste input "Are network passwords encrypted during transit and storage"
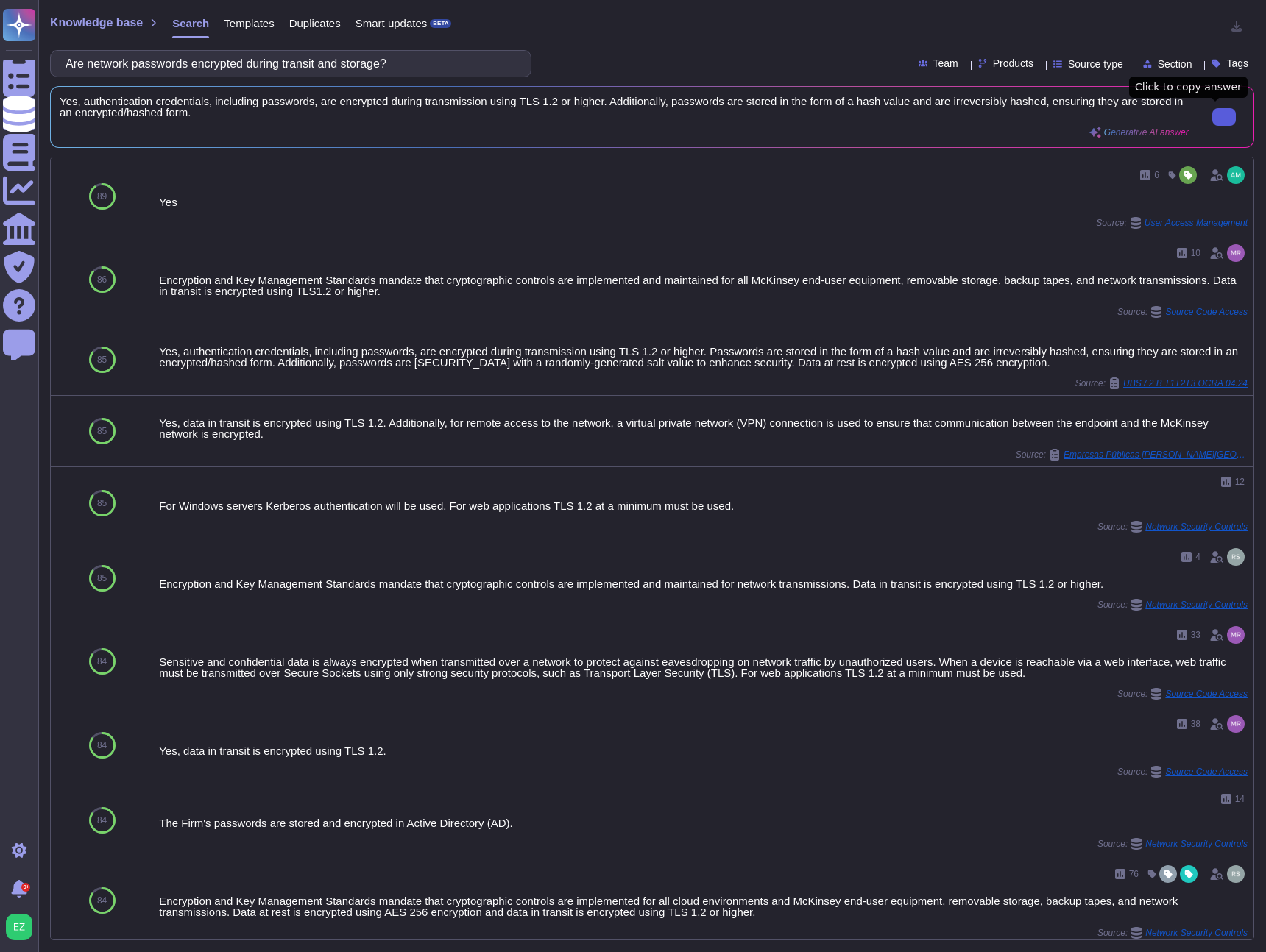
click at [1213, 123] on button at bounding box center [1224, 118] width 24 height 18
click at [151, 57] on input "Are network passwords encrypted during transit and storage?" at bounding box center [287, 63] width 458 height 25
paste input "privileged user access rights restricted to key roles and reviewed periodically"
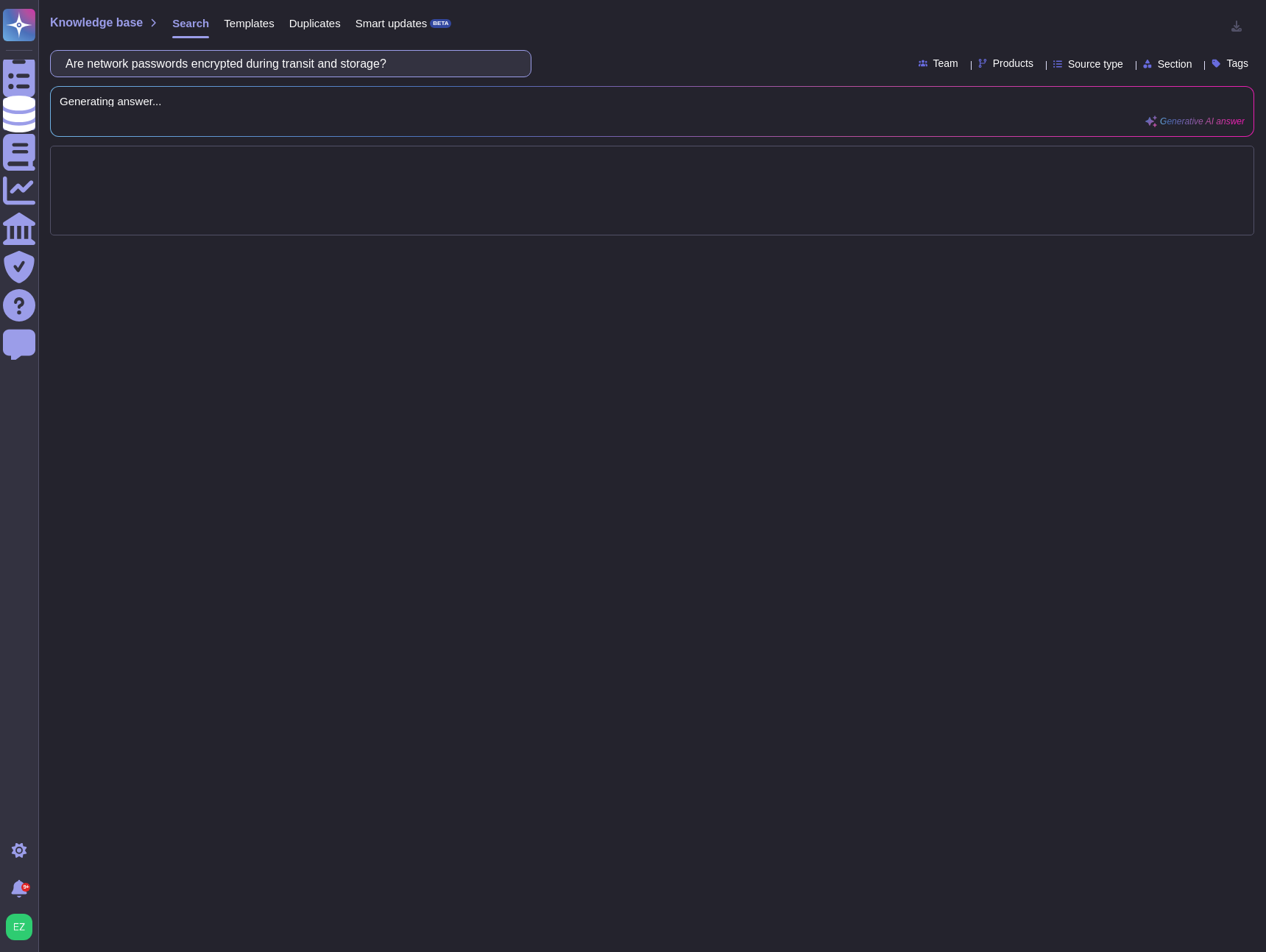
scroll to position [0, 95]
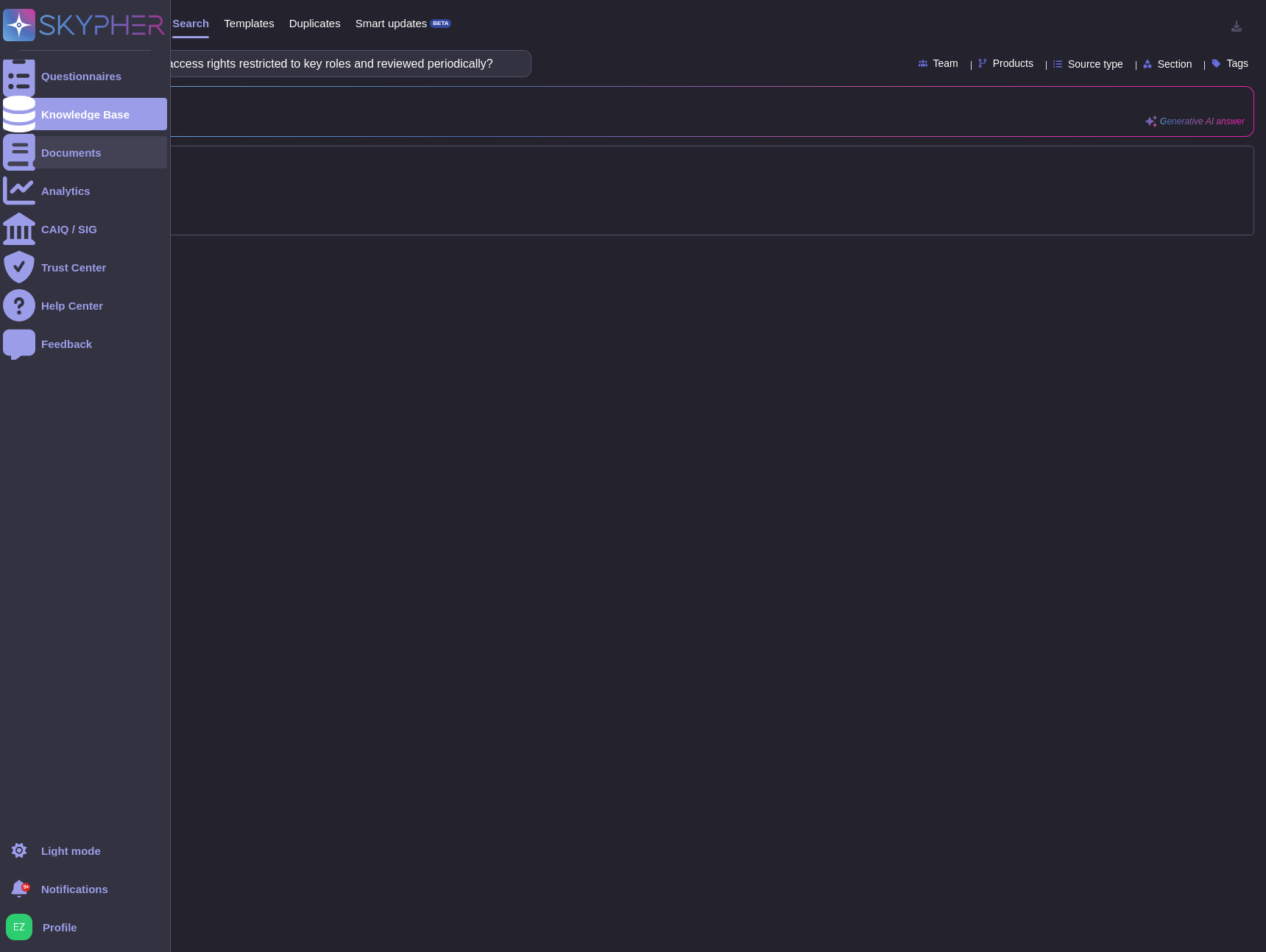
type input "Are privileged user access rights restricted to key roles and reviewed periodic…"
